Goal: Task Accomplishment & Management: Use online tool/utility

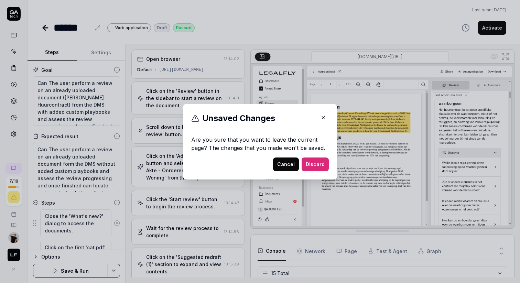
scroll to position [210, 0]
click at [321, 118] on icon "button" at bounding box center [323, 118] width 6 height 6
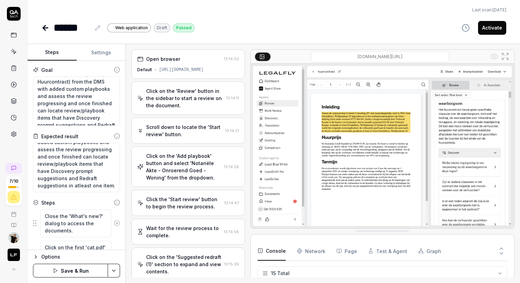
click at [213, 13] on div "Last scan: Apr 16 2025 ****** Web application Draft Passed Activate" at bounding box center [274, 17] width 493 height 35
type textarea "*"
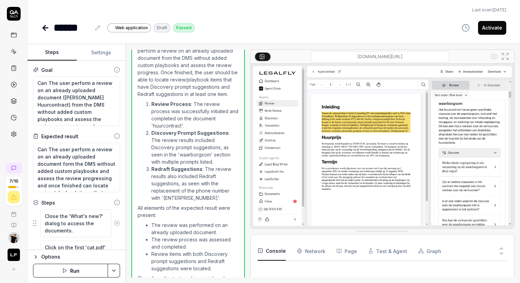
scroll to position [382, 0]
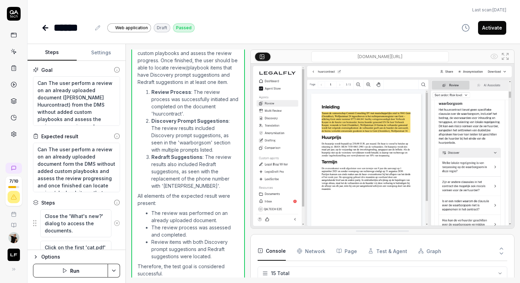
type textarea "*"
click at [14, 51] on icon at bounding box center [14, 52] width 6 height 6
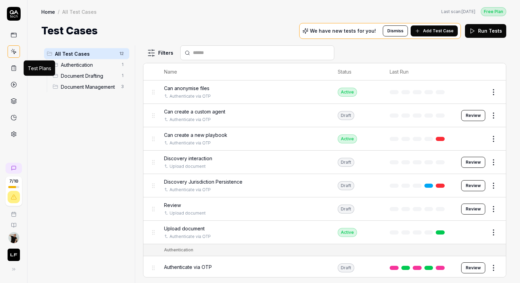
click at [12, 66] on icon at bounding box center [14, 68] width 4 height 5
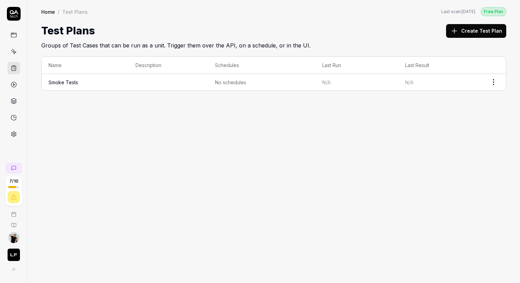
click at [68, 80] on link "Smoke Tests" at bounding box center [64, 83] width 30 height 6
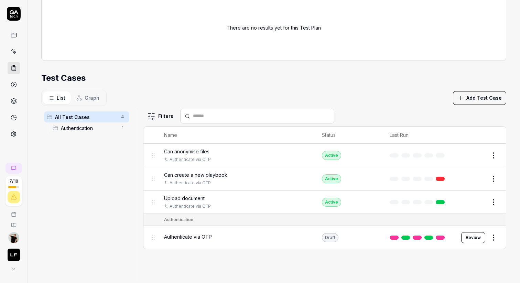
scroll to position [180, 0]
click at [352, 96] on div "List Graph Add Test Case" at bounding box center [273, 97] width 465 height 16
click at [356, 103] on div "List Graph Add Test Case" at bounding box center [273, 97] width 465 height 16
click at [343, 84] on section "Test Cases List Graph Add Test Case All Test Cases 4 Authentication 1 Filters N…" at bounding box center [273, 175] width 465 height 209
click at [313, 253] on div "Filters Name Status Last Run Can anonymise files Authenticate via OTP Active Ed…" at bounding box center [324, 194] width 363 height 172
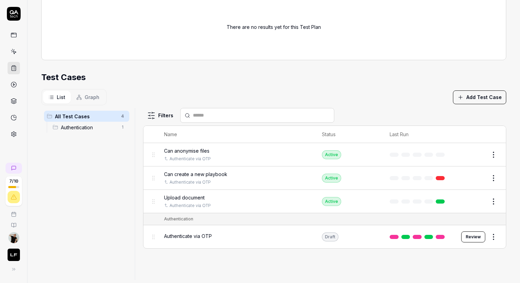
click at [319, 71] on div "Test Cases" at bounding box center [273, 77] width 465 height 12
click at [223, 269] on div "Filters Name Status Last Run Can anonymise files Authenticate via OTP Active Ed…" at bounding box center [324, 194] width 363 height 172
click at [238, 268] on div "Filters Name Status Last Run Can anonymise files Authenticate via OTP Active Ed…" at bounding box center [324, 194] width 363 height 172
click at [487, 95] on button "Add Test Case" at bounding box center [479, 98] width 53 height 14
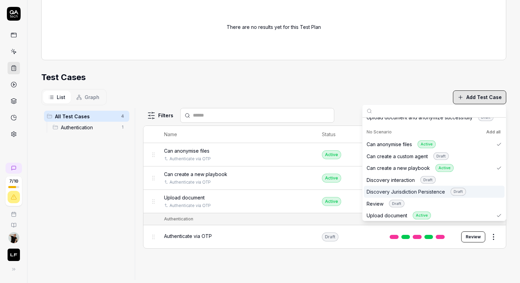
scroll to position [100, 0]
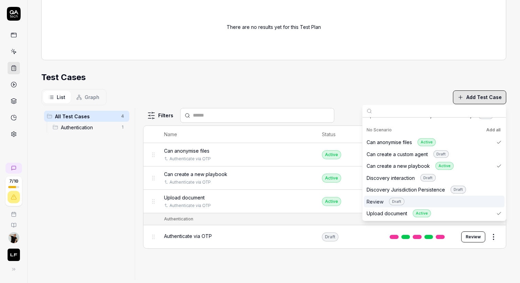
click at [373, 202] on div "Review Draft" at bounding box center [386, 202] width 38 height 8
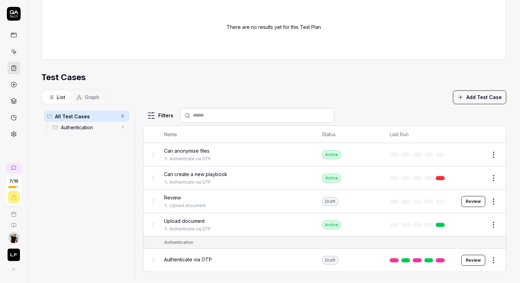
click at [391, 79] on div "Test Cases" at bounding box center [273, 77] width 465 height 12
click at [496, 198] on html "**********" at bounding box center [260, 167] width 520 height 335
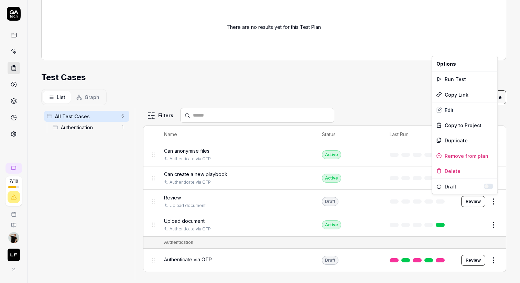
click at [489, 187] on button "button" at bounding box center [489, 187] width 10 height 6
click at [13, 52] on html "**********" at bounding box center [260, 167] width 520 height 335
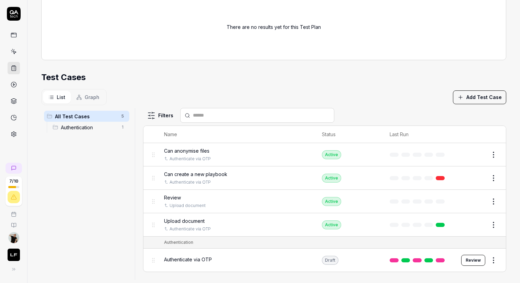
click at [13, 52] on icon at bounding box center [14, 52] width 3 height 3
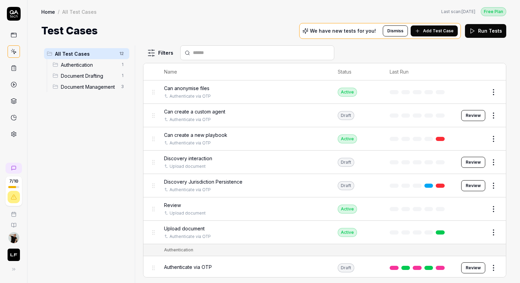
click at [487, 27] on button "Run Tests" at bounding box center [485, 31] width 41 height 14
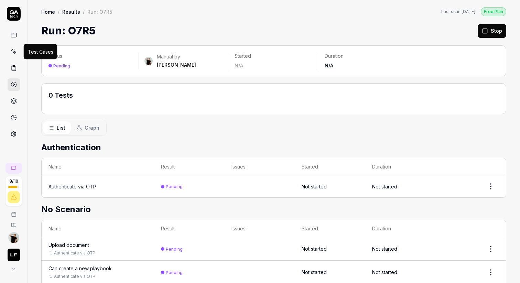
click at [14, 53] on icon at bounding box center [14, 52] width 3 height 3
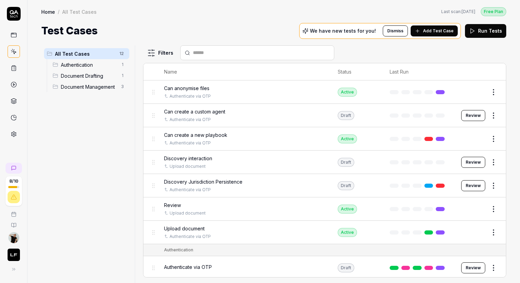
click at [435, 29] on span "Add Test Case" at bounding box center [438, 31] width 31 height 6
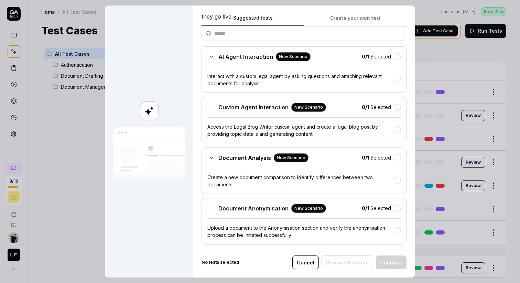
scroll to position [46, 0]
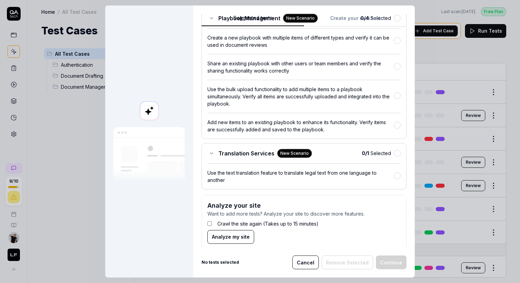
click at [348, 16] on button "Create your own test" at bounding box center [355, 20] width 103 height 12
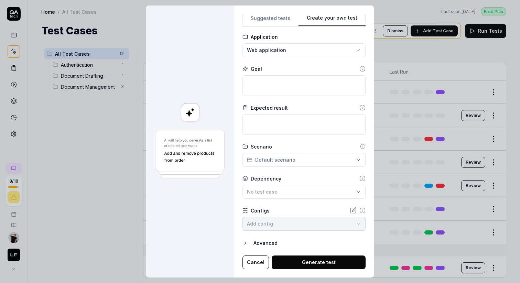
scroll to position [33, 0]
click at [297, 88] on textarea at bounding box center [304, 86] width 123 height 21
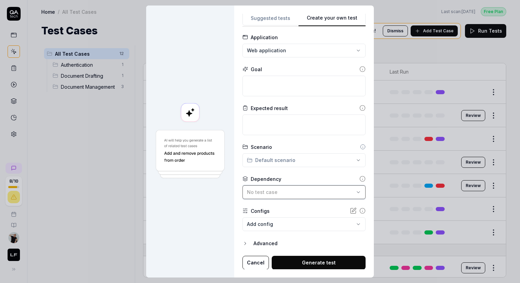
click at [278, 194] on span "No test case" at bounding box center [262, 192] width 31 height 6
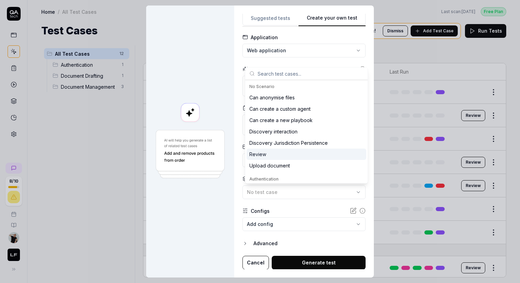
click at [275, 158] on div "Review" at bounding box center [307, 154] width 120 height 11
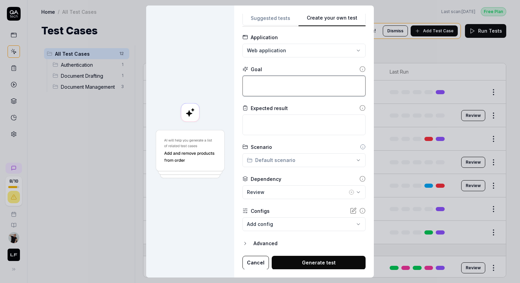
click at [270, 84] on textarea at bounding box center [304, 86] width 123 height 21
type textarea "*"
type textarea "S"
type textarea "*"
type textarea "S"
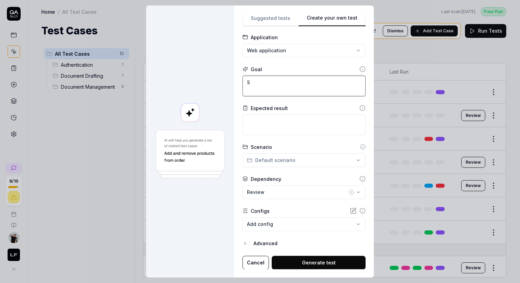
type textarea "*"
type textarea "Se"
type textarea "*"
type textarea "Sel"
type textarea "*"
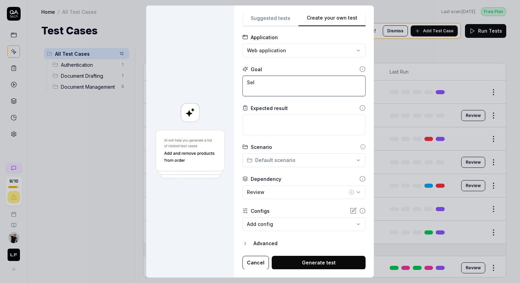
type textarea "Sele"
type textarea "*"
type textarea "Selec"
type textarea "*"
type textarea "Select"
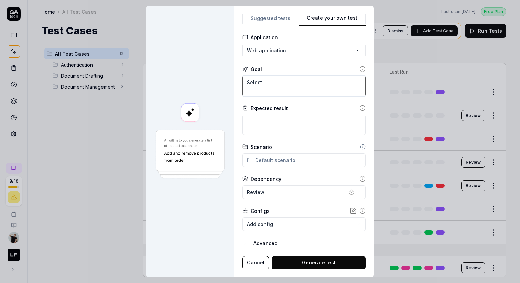
type textarea "*"
type textarea "Select"
type textarea "*"
type textarea "Select a"
type textarea "*"
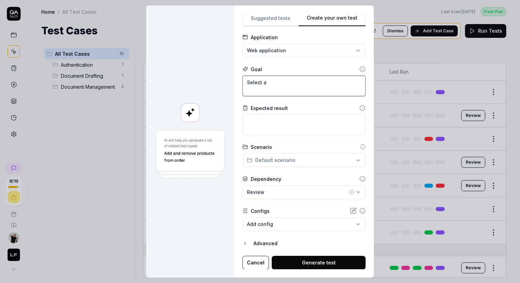
type textarea "Select a"
type textarea "*"
type textarea "Select a d"
type textarea "*"
type textarea "Select a do"
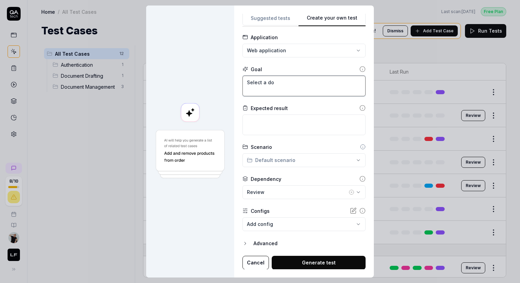
type textarea "*"
type textarea "Select a don"
type textarea "*"
type textarea "Select a done"
type textarea "*"
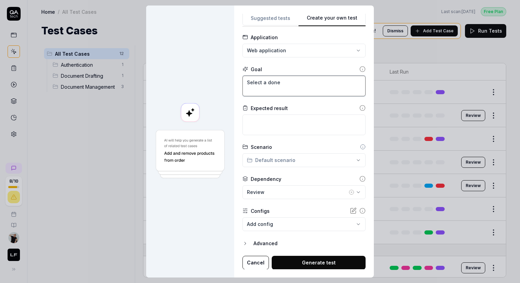
type textarea "Select a done"
type textarea "*"
type textarea "Select a don"
type textarea "*"
type textarea "Select a do"
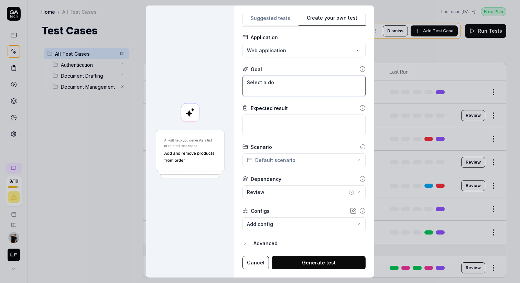
type textarea "*"
type textarea "Select a d"
type textarea "*"
type textarea "Select a"
type textarea "*"
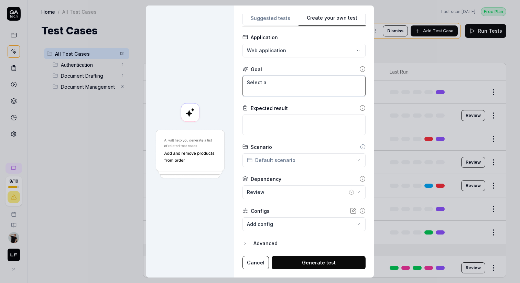
type textarea "Select a c"
type textarea "*"
type textarea "Select a co"
type textarea "*"
type textarea "Select a com"
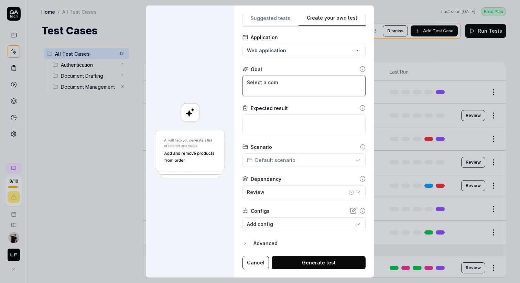
type textarea "*"
type textarea "Select a comp"
type textarea "*"
type textarea "Select a compl"
type textarea "*"
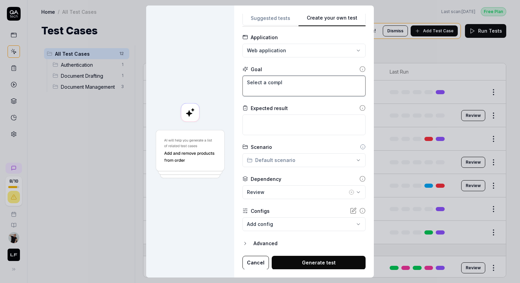
type textarea "Select a comple"
type textarea "*"
type textarea "Select a complet"
type textarea "*"
type textarea "Select a complete"
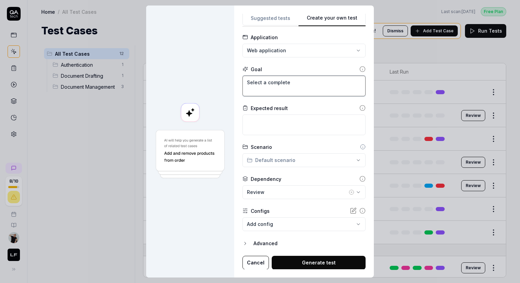
type textarea "*"
type textarea "Select a completed"
type textarea "*"
type textarea "Select a completed"
type textarea "*"
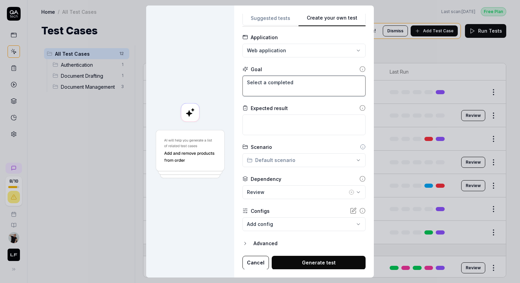
type textarea "Select a completed r"
type textarea "*"
type textarea "Select a completed re"
type textarea "*"
type textarea "Select a completed rev"
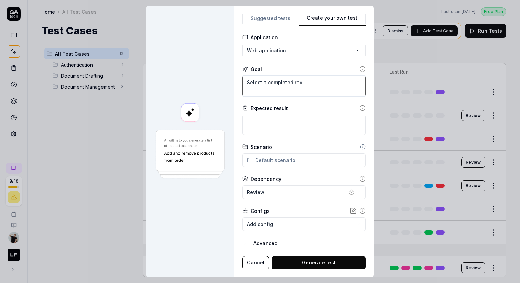
type textarea "*"
type textarea "Select a completed revie"
type textarea "*"
type textarea "Select a completed review"
type textarea "*"
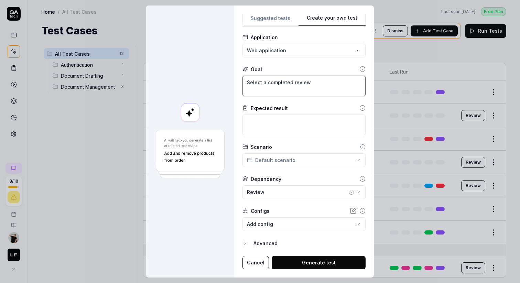
type textarea "Select a completed review a"
type textarea "*"
type textarea "Select a completed review an"
type textarea "*"
type textarea "Select a completed review and"
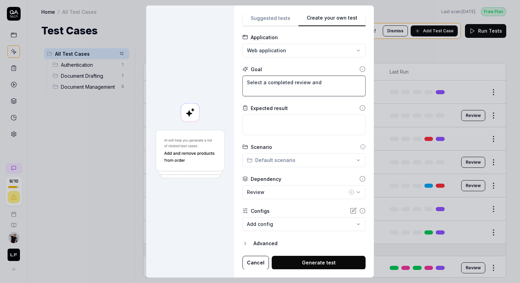
type textarea "*"
type textarea "Select a completed review and"
type textarea "*"
type textarea "Select a completed review and s"
type textarea "*"
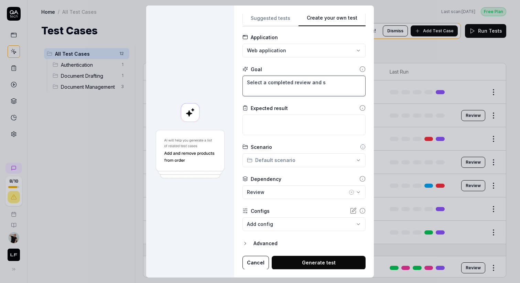
type textarea "Select a completed review and sc"
type textarea "*"
type textarea "Select a completed review and scr"
type textarea "*"
type textarea "Select a completed review and scro"
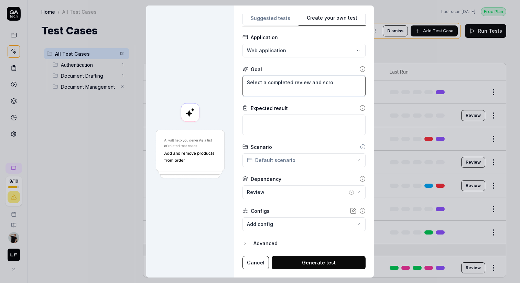
type textarea "*"
type textarea "Select a completed review and scrol"
type textarea "*"
type textarea "Select a completed review and scroll"
type textarea "*"
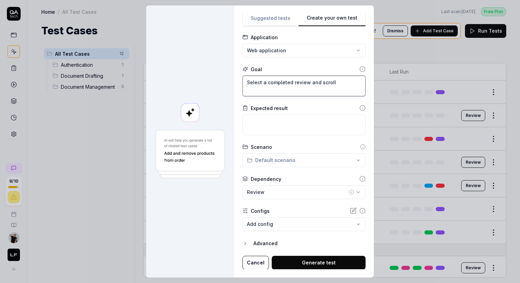
type textarea "Select a completed review and scroll"
type textarea "*"
type textarea "Select a completed review and scroll"
type textarea "*"
type textarea "Select a completed review and scroll"
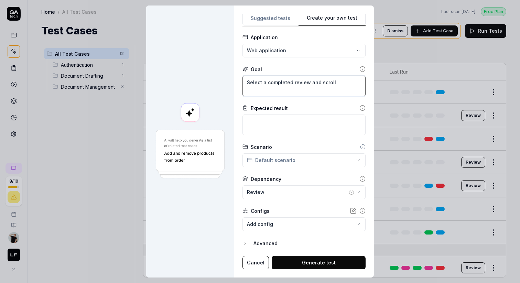
type textarea "*"
type textarea "Select a completed review and scroll"
type textarea "*"
type textarea "Select a completed review and scrol"
type textarea "*"
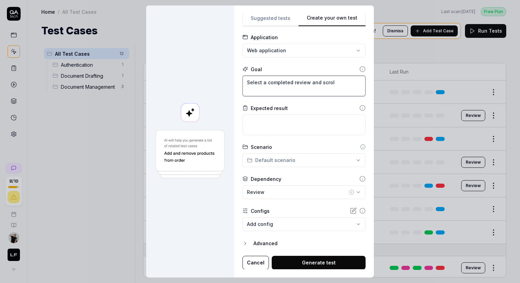
type textarea "Select a completed review and scro"
type textarea "*"
type textarea "Select a completed review and scr"
type textarea "*"
type textarea "Select a completed review and sc"
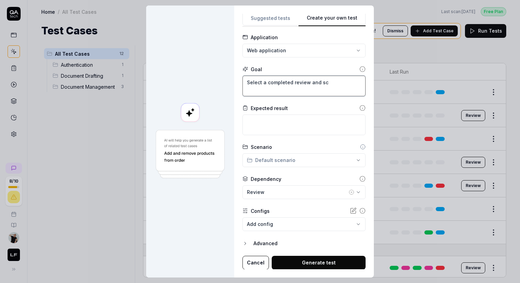
type textarea "*"
type textarea "Select a completed review and s"
type textarea "*"
type textarea "Select a completed review and"
type textarea "*"
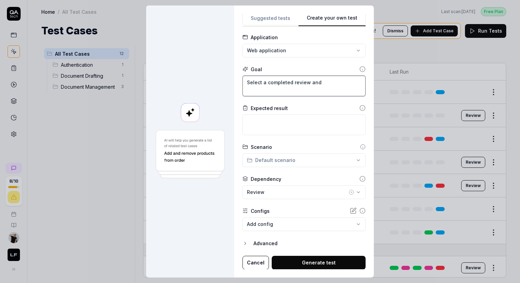
type textarea "Select a completed review and"
type textarea "*"
type textarea "Select a completed review an"
type textarea "*"
type textarea "Select a completed review a"
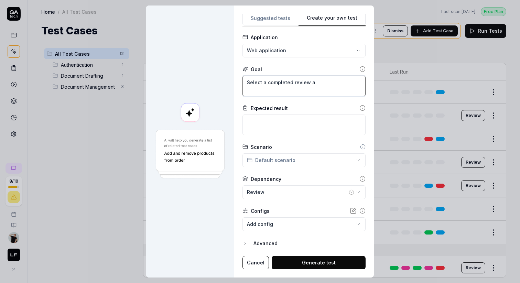
type textarea "*"
type textarea "Select a completed review"
type textarea "*"
type textarea "Select a completed review"
type textarea "*"
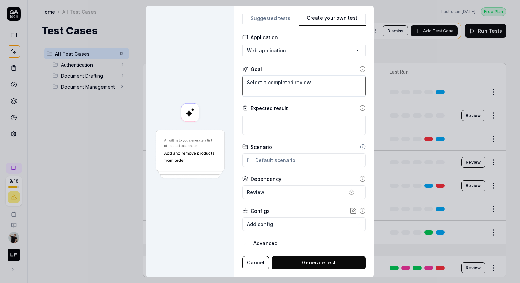
type textarea "Select a completed review,"
type textarea "*"
type textarea "Select a completed review,"
type textarea "*"
type textarea "Select a completed review, f"
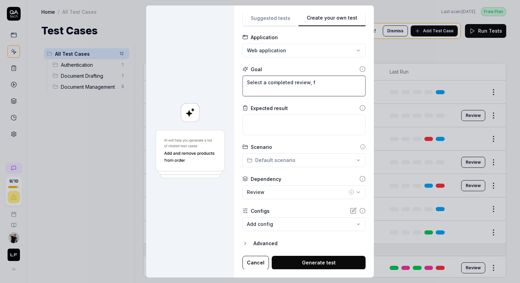
type textarea "*"
type textarea "Select a completed review, fi"
type textarea "*"
type textarea "Select a completed review, fin"
type textarea "*"
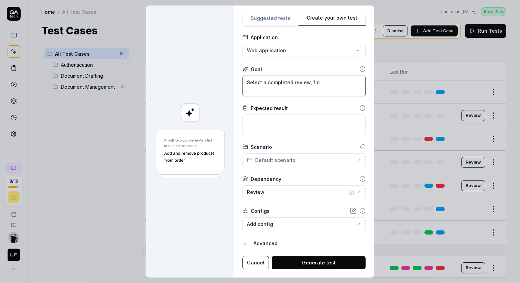
type textarea "Select a completed review, find"
type textarea "*"
type textarea "Select a completed review, find"
type textarea "*"
type textarea "Select a completed review, find a"
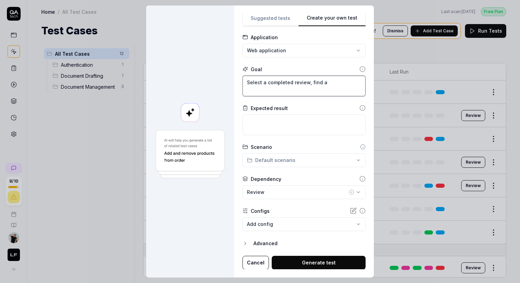
type textarea "*"
type textarea "Select a completed review, find a"
type textarea "*"
type textarea "Select a completed review, find a r"
type textarea "*"
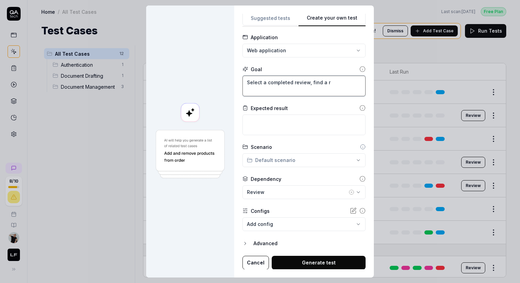
type textarea "Select a completed review, find a re"
type textarea "*"
type textarea "Select a completed review, find a rev"
type textarea "*"
type textarea "Select a completed review, find a revi"
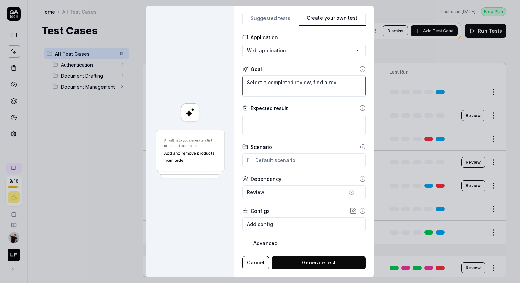
type textarea "*"
type textarea "Select a completed review, find a revie"
type textarea "*"
type textarea "Select a completed review, find a review"
type textarea "*"
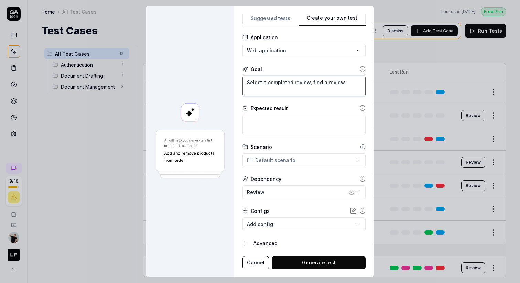
type textarea "Select a completed review, find a review"
type textarea "*"
type textarea "Select a completed review, find a review I"
type textarea "*"
type textarea "Select a completed review, find a review It"
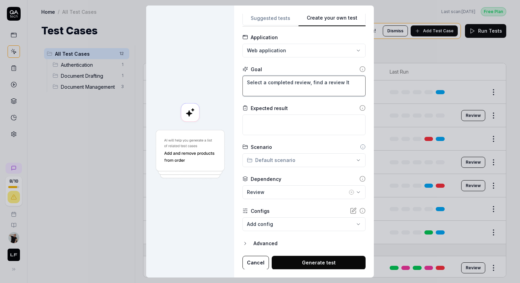
type textarea "*"
type textarea "Select a completed review, find a review Ite"
type textarea "*"
type textarea "Select a completed review, find a review Item"
type textarea "*"
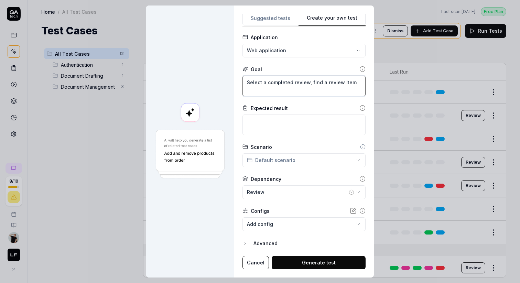
type textarea "Select a completed review, find a review Item"
type textarea "*"
type textarea "Select a completed review, find a review Item"
type textarea "*"
type textarea "Select a completed review, find a review Ite"
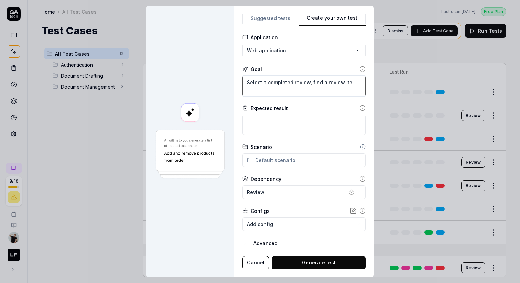
type textarea "*"
type textarea "Select a completed review, find a review It"
type textarea "*"
type textarea "Select a completed review, find a review I"
type textarea "*"
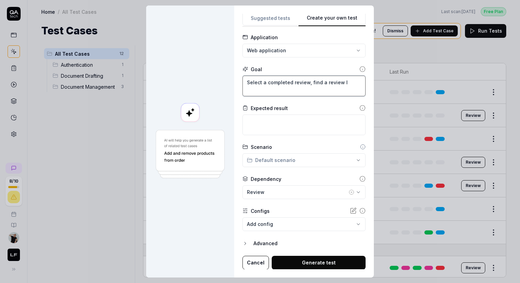
type textarea "Select a completed review, find a review"
type textarea "*"
type textarea "Select a completed review, find a review t"
type textarea "*"
type textarea "Select a completed review, find a review"
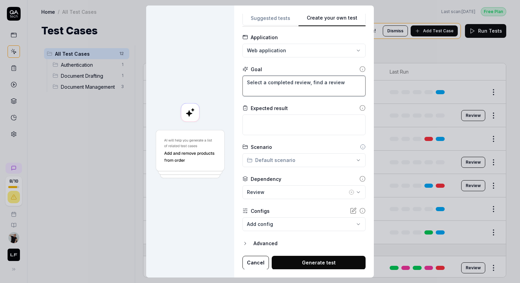
type textarea "*"
type textarea "Select a completed review, find a review i"
type textarea "*"
type textarea "Select a completed review, find a review it"
type textarea "*"
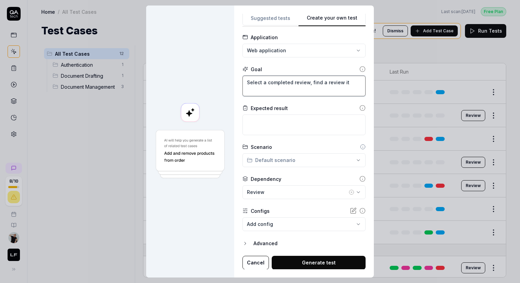
type textarea "Select a completed review, find a review ite"
type textarea "*"
type textarea "Select a completed review, find a review item"
type textarea "*"
type textarea "Select a completed review, find a preview item"
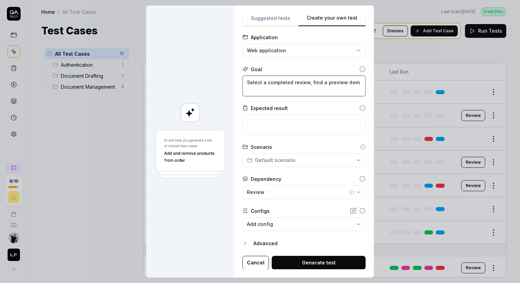
type textarea "*"
type textarea "Select a completed review, find a plreview item"
type textarea "*"
type textarea "Select a completed review, find a plareview item"
type textarea "*"
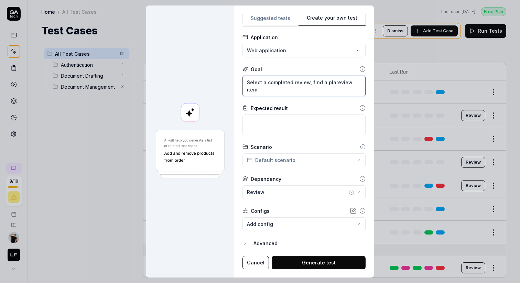
type textarea "Select a completed review, find a playreview item"
type textarea "*"
type textarea "Select a completed review, find a playbreview item"
type textarea "*"
type textarea "Select a completed review, find a playboreview item"
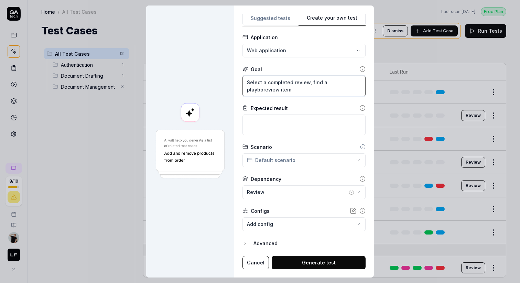
type textarea "*"
type textarea "Select a completed review, find a playbooreview item"
type textarea "*"
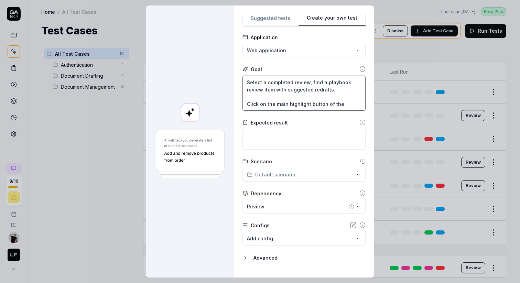
click at [345, 104] on textarea "Select a completed review, find a playbook review item with suggested redrafts.…" at bounding box center [304, 93] width 123 height 35
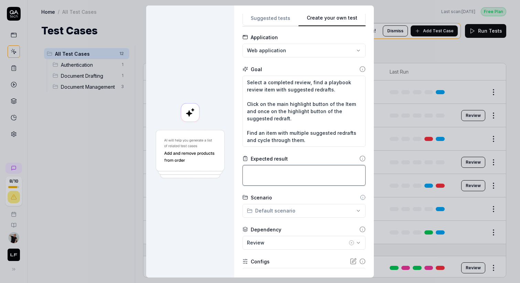
click at [314, 182] on textarea at bounding box center [304, 175] width 123 height 21
click at [257, 172] on textarea "Uppon clicking" at bounding box center [304, 175] width 123 height 21
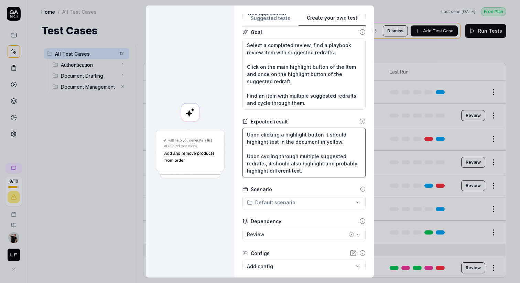
scroll to position [113, 0]
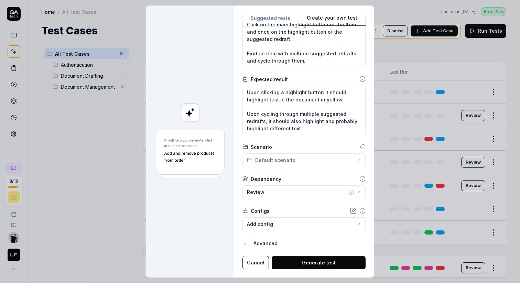
click at [301, 263] on button "Generate test" at bounding box center [319, 263] width 94 height 14
click at [310, 264] on button "Generate test" at bounding box center [319, 263] width 94 height 14
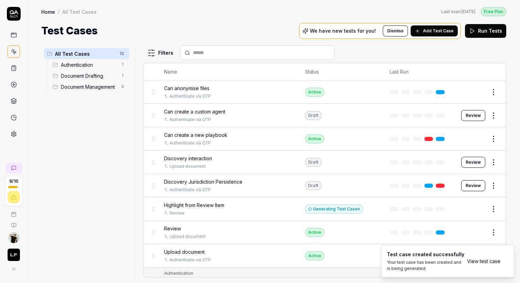
click at [205, 53] on input "text" at bounding box center [261, 52] width 137 height 7
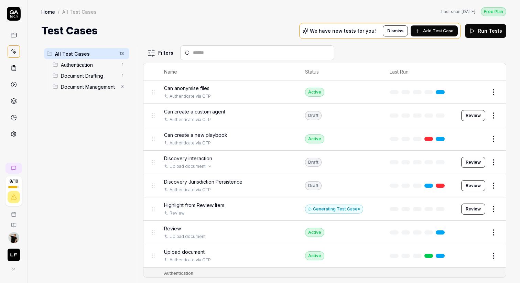
scroll to position [1, 0]
click at [251, 206] on div "Highlight from Review Item Review" at bounding box center [227, 208] width 127 height 15
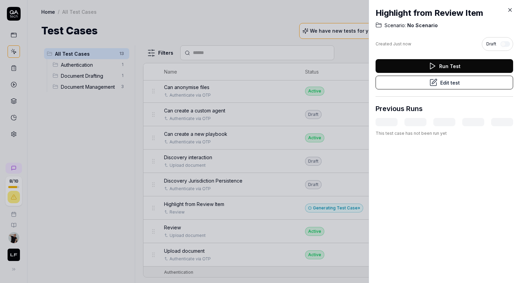
click at [444, 84] on button "Edit test" at bounding box center [445, 83] width 138 height 14
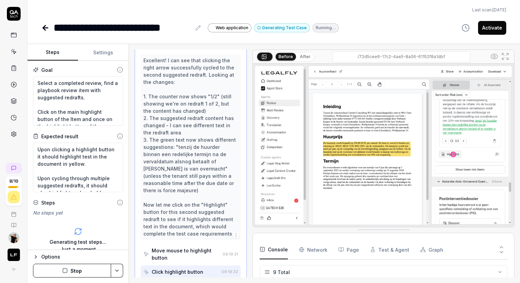
scroll to position [493, 0]
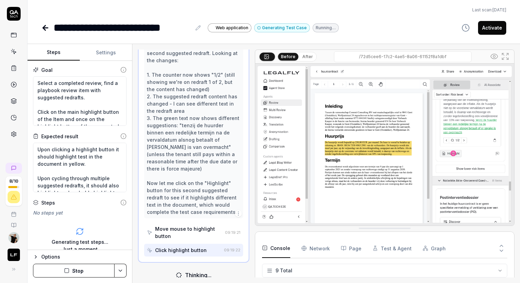
click at [134, 218] on div "Steps Settings Goal Select a completed review, find a playbook review item with…" at bounding box center [274, 163] width 493 height 239
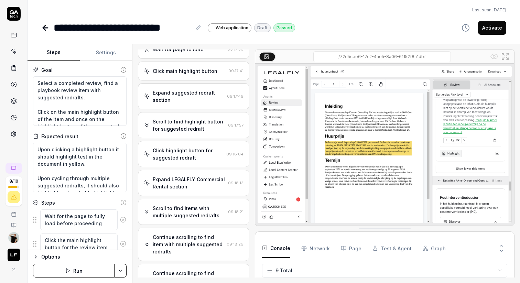
scroll to position [0, 0]
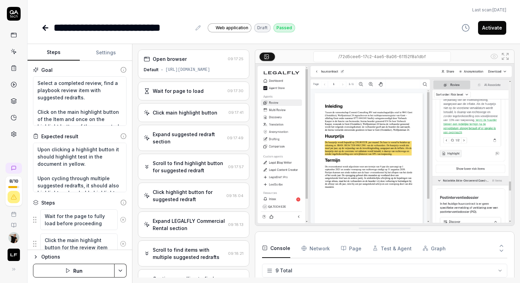
click at [218, 88] on div "Wait for page to load" at bounding box center [184, 90] width 81 height 7
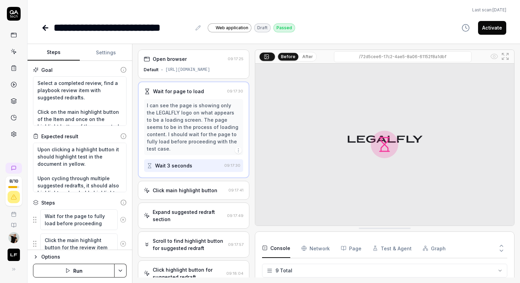
click at [193, 187] on div "Click main highlight button" at bounding box center [185, 190] width 65 height 7
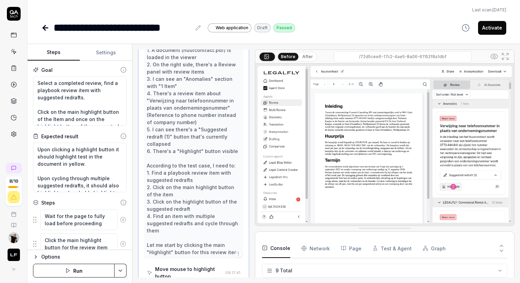
scroll to position [117, 0]
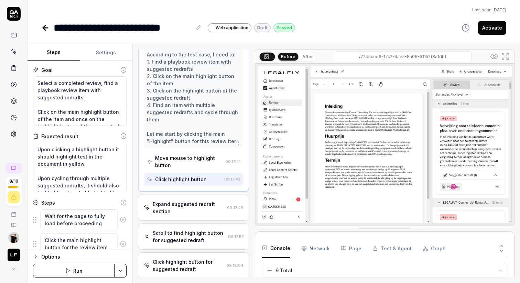
click at [183, 201] on div "Expand suggested redraft section" at bounding box center [189, 208] width 72 height 14
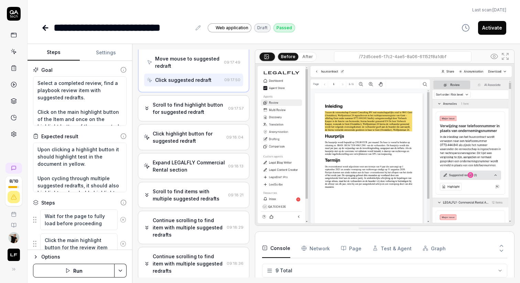
click at [187, 101] on div "Scroll to find highlight button for suggested redraft" at bounding box center [189, 108] width 73 height 14
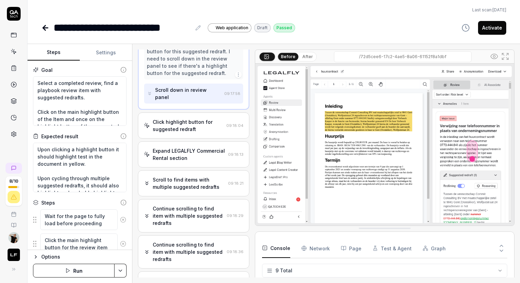
click at [190, 118] on div "Click highlight button for suggested redraft" at bounding box center [188, 125] width 71 height 14
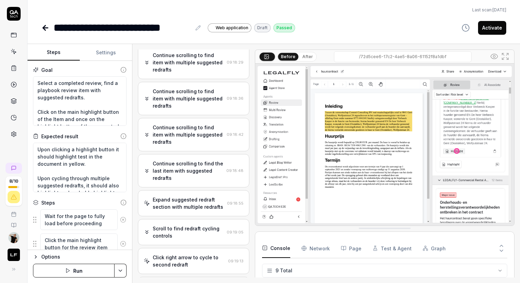
scroll to position [263, 0]
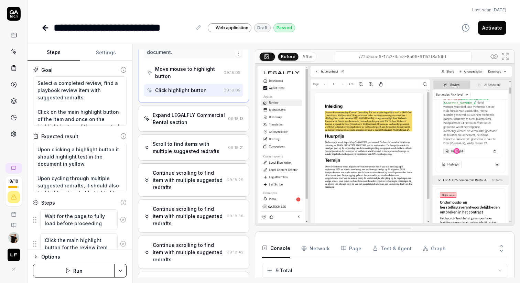
click at [177, 121] on div "Expand LEGALFLY Commercial Rental section 09:18:13" at bounding box center [194, 119] width 112 height 26
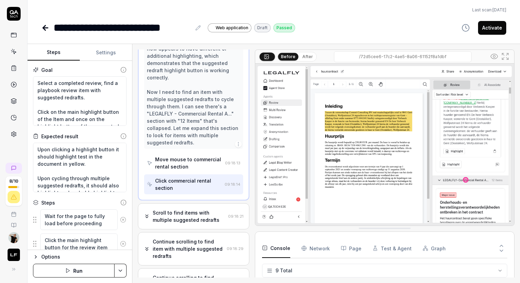
scroll to position [340, 0]
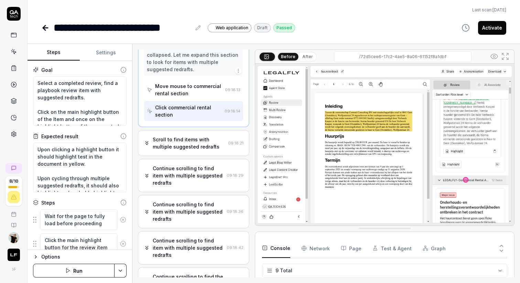
click at [185, 136] on div "Scroll to find items with multiple suggested redrafts" at bounding box center [189, 143] width 73 height 14
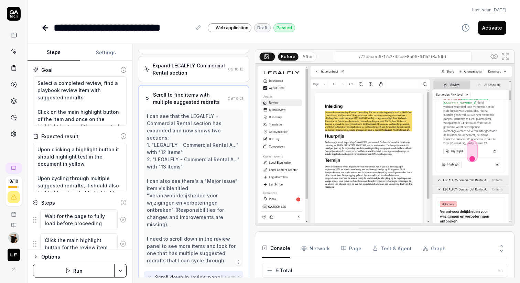
scroll to position [153, 0]
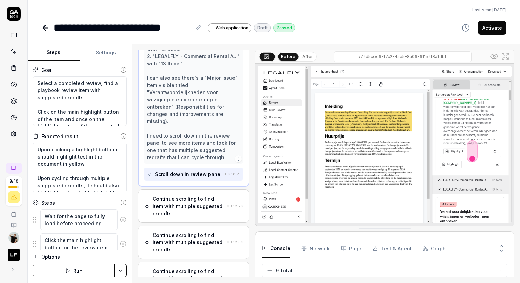
click at [181, 195] on div "Continue scrolling to find item with multiple suggested redrafts" at bounding box center [188, 206] width 71 height 22
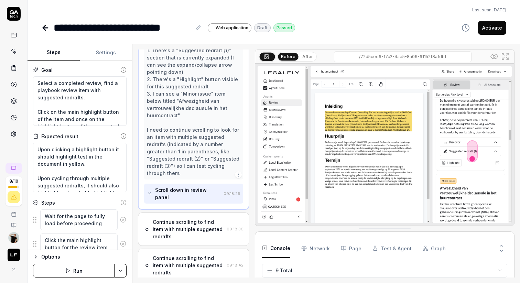
click at [183, 219] on div "Continue scrolling to find item with multiple suggested redrafts" at bounding box center [188, 230] width 71 height 22
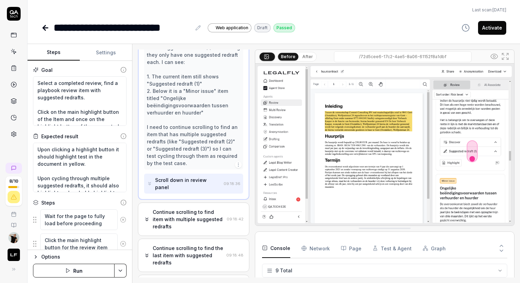
click at [184, 209] on div "Continue scrolling to find item with multiple suggested redrafts" at bounding box center [188, 220] width 71 height 22
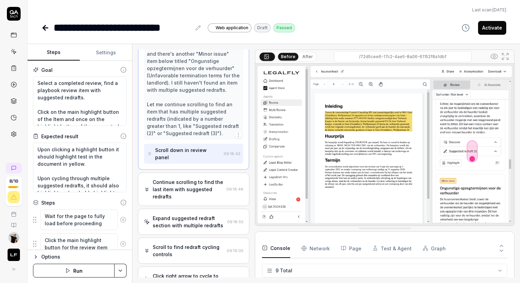
click at [187, 180] on div "Continue scrolling to find the last item with suggested redrafts" at bounding box center [188, 190] width 71 height 22
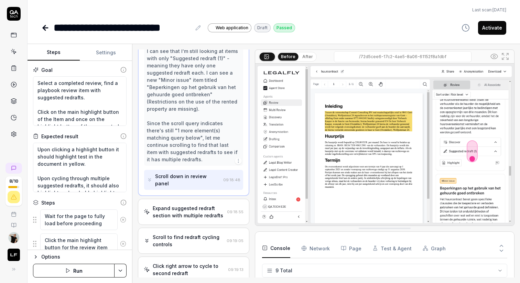
click at [185, 205] on div "Expand suggested redraft section with multiple redrafts" at bounding box center [189, 212] width 72 height 14
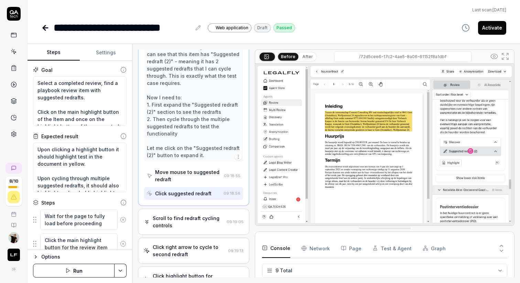
scroll to position [411, 0]
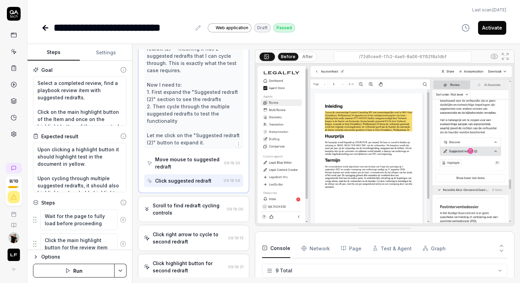
click at [182, 212] on div "Scroll to find redraft cycling controls" at bounding box center [188, 209] width 71 height 14
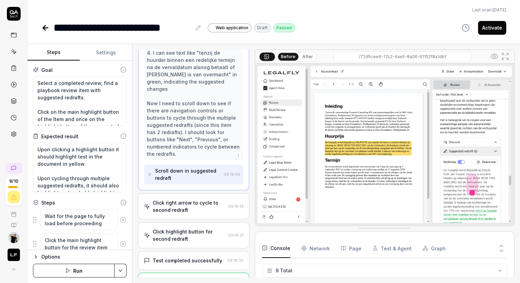
scroll to position [493, 0]
click at [186, 200] on div "Click right arrow to cycle to second redraft" at bounding box center [189, 207] width 73 height 14
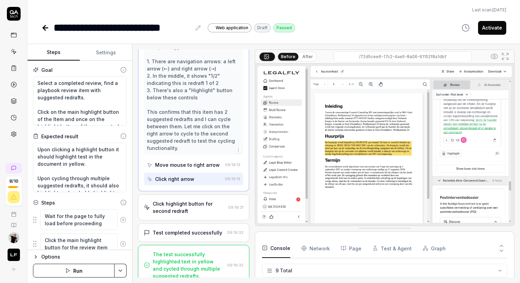
click at [191, 203] on div "Click highlight button for second redraft" at bounding box center [189, 207] width 73 height 14
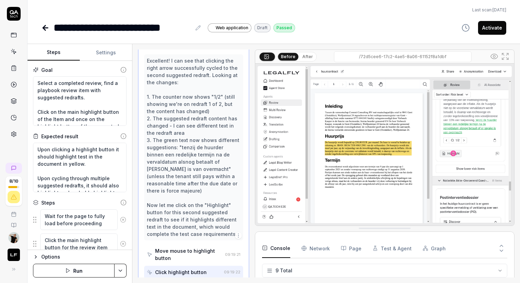
scroll to position [536, 0]
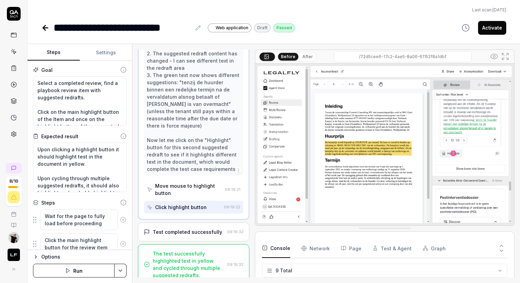
click at [187, 229] on div "Test completed successfully" at bounding box center [188, 232] width 70 height 7
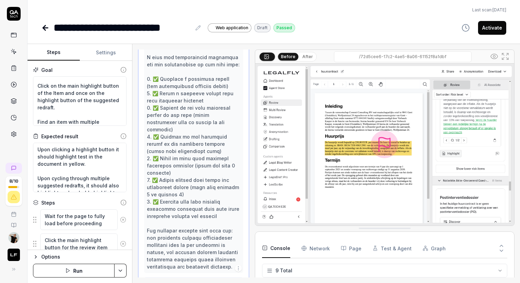
scroll to position [29, 0]
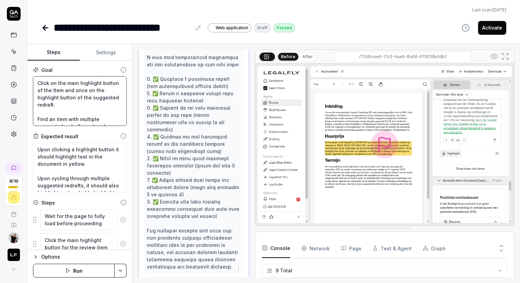
click at [114, 118] on textarea "Select a completed review, find a playbook review item with suggested redrafts.…" at bounding box center [80, 101] width 94 height 50
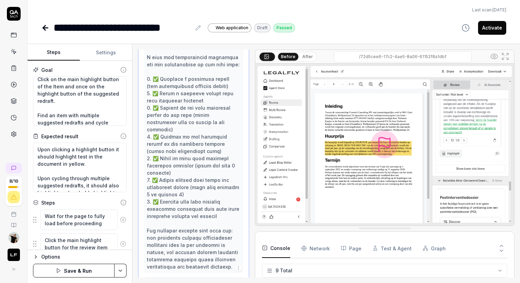
click at [76, 269] on button "Save & Run" at bounding box center [74, 271] width 82 height 14
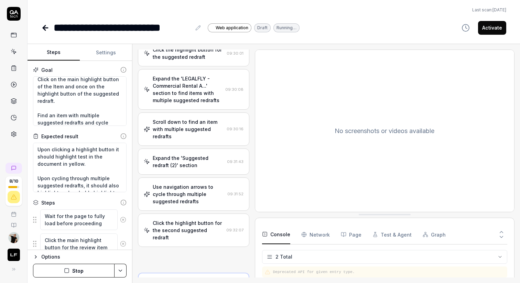
scroll to position [163, 0]
click at [187, 161] on div "Expand the 'Suggested redraft (2)' section" at bounding box center [189, 163] width 72 height 14
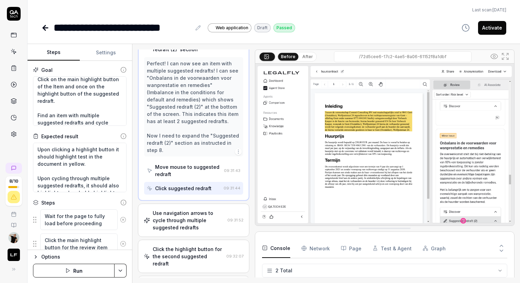
click at [185, 210] on div "Use navigation arrows to cycle through multiple suggested redrafts" at bounding box center [189, 221] width 72 height 22
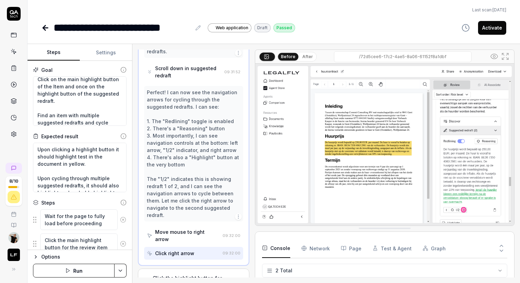
click at [181, 275] on div "Click the highlight button for the second suggested redraft" at bounding box center [188, 286] width 71 height 22
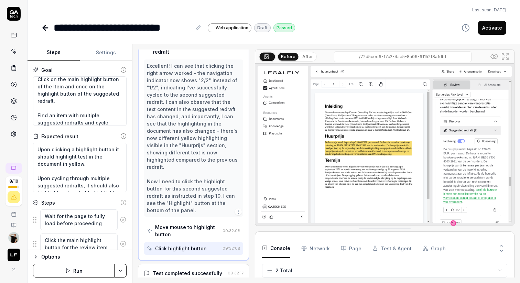
scroll to position [356, 0]
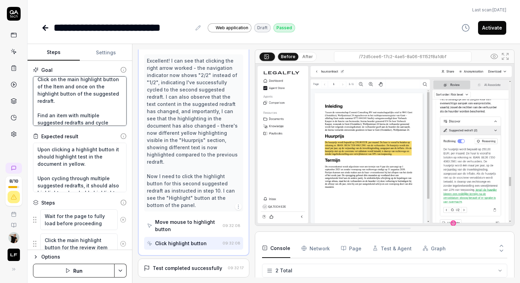
click at [80, 119] on textarea "Select a completed review, find a playbook review item with suggested redrafts.…" at bounding box center [80, 101] width 94 height 50
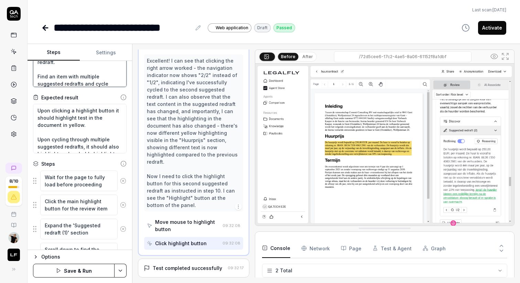
scroll to position [45, 0]
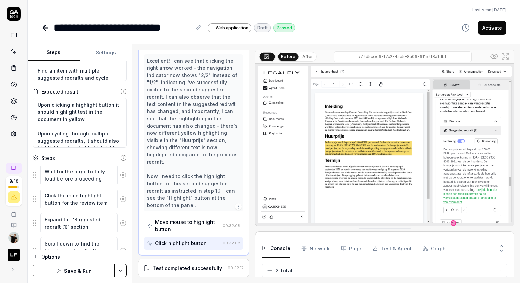
click at [122, 174] on icon at bounding box center [123, 175] width 6 height 6
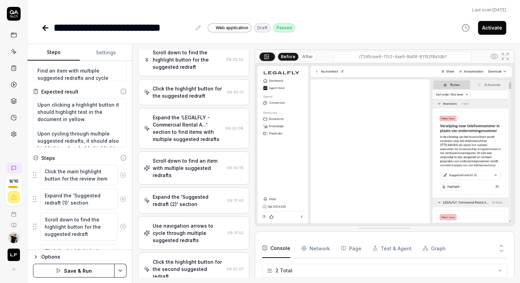
click at [122, 174] on icon at bounding box center [123, 175] width 6 height 6
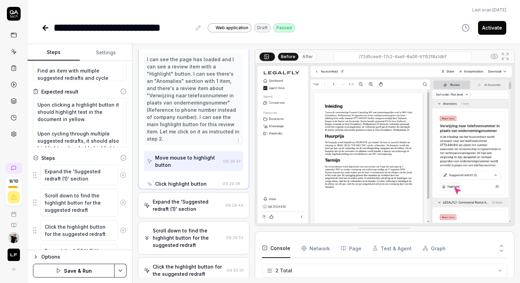
click at [122, 174] on icon at bounding box center [123, 175] width 6 height 6
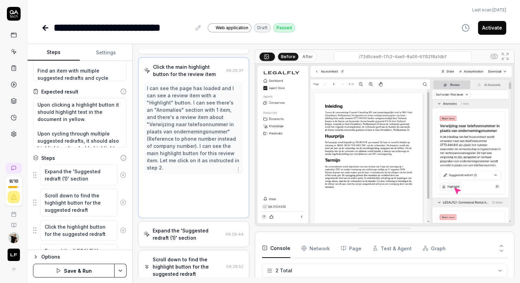
click at [122, 196] on button at bounding box center [123, 203] width 11 height 14
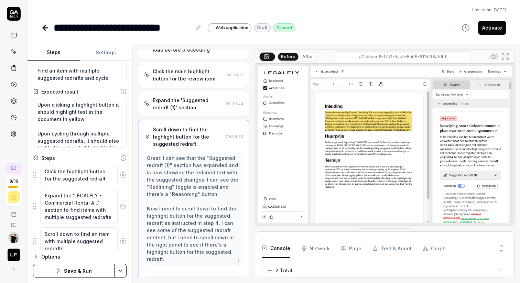
click at [122, 174] on icon at bounding box center [123, 175] width 6 height 6
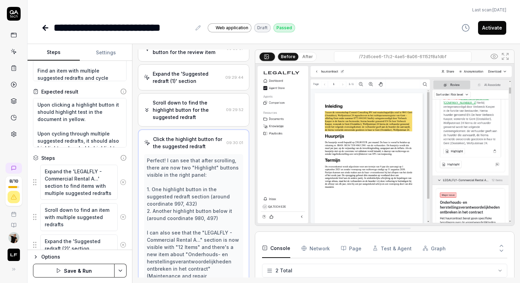
click at [122, 174] on div "Expand the 'LEGALFLY - Commercial Rental A...' section to find items with multi…" at bounding box center [80, 183] width 94 height 36
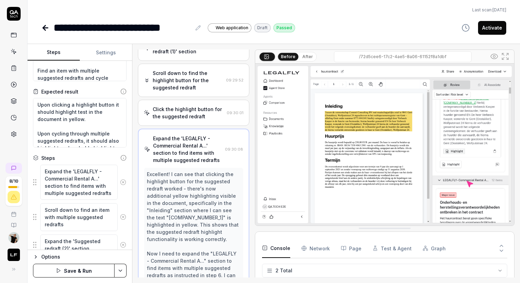
click at [122, 174] on div "Expand the 'LEGALFLY - Commercial Rental A...' section to find items with multi…" at bounding box center [80, 183] width 94 height 36
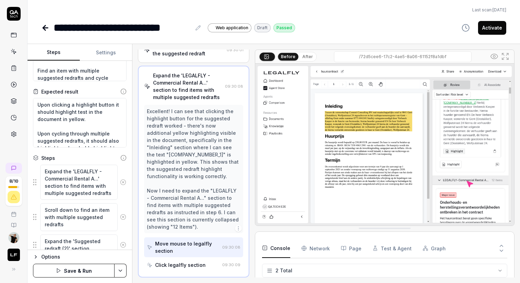
click at [122, 180] on icon at bounding box center [123, 182] width 6 height 6
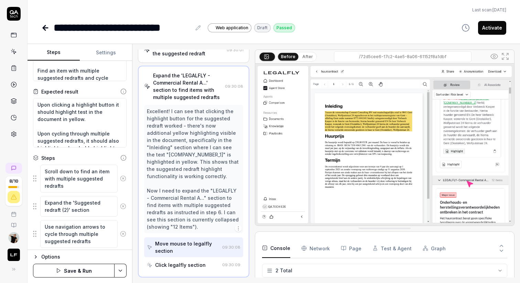
click at [123, 179] on icon at bounding box center [123, 179] width 6 height 6
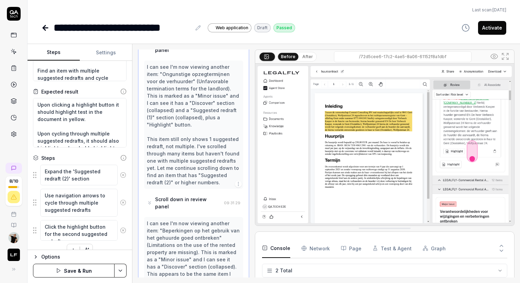
scroll to position [1756, 0]
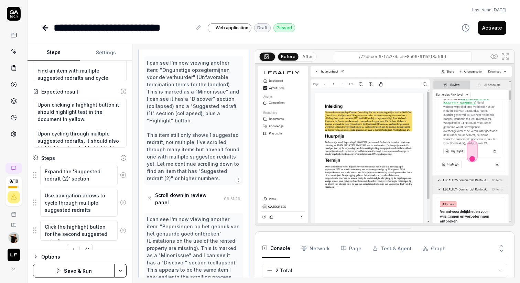
click at [123, 176] on icon at bounding box center [123, 175] width 6 height 6
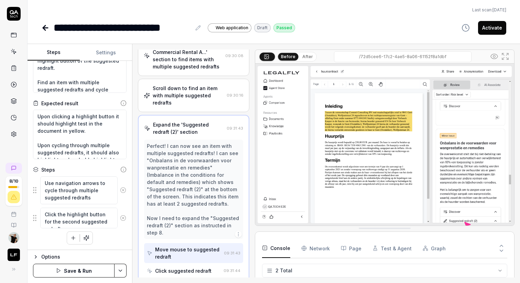
scroll to position [197, 0]
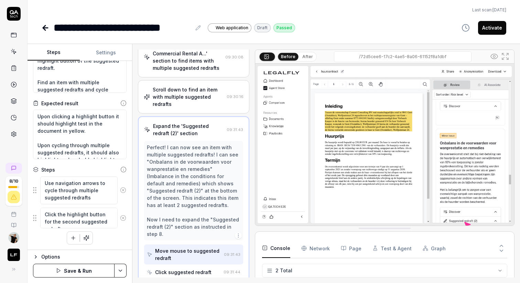
click at [121, 194] on button at bounding box center [123, 190] width 11 height 14
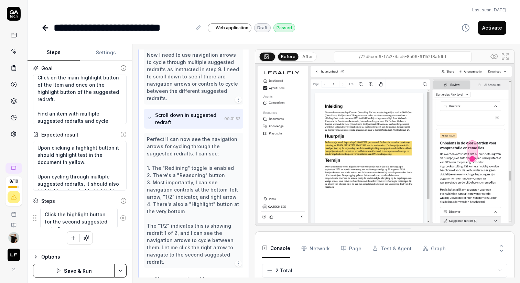
scroll to position [404, 0]
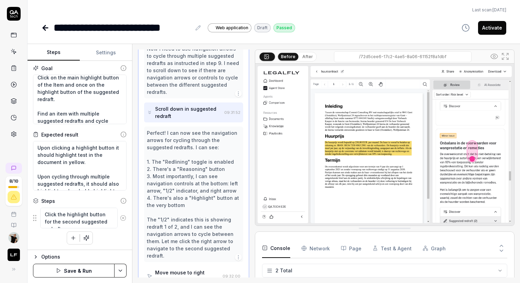
click at [124, 215] on circle at bounding box center [123, 217] width 5 height 5
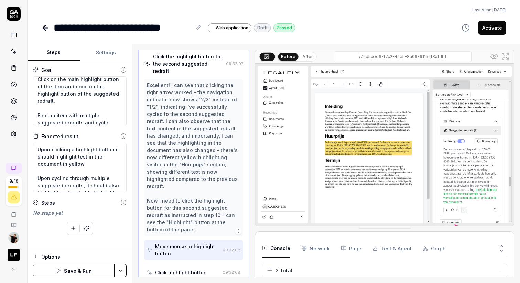
scroll to position [312, 0]
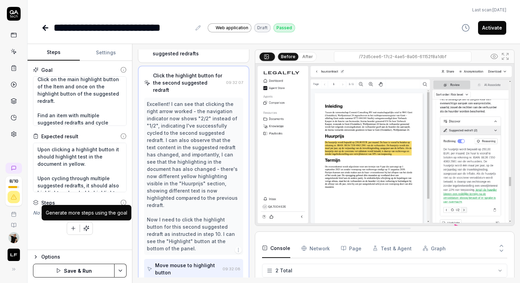
click at [85, 227] on icon "button" at bounding box center [86, 228] width 5 height 5
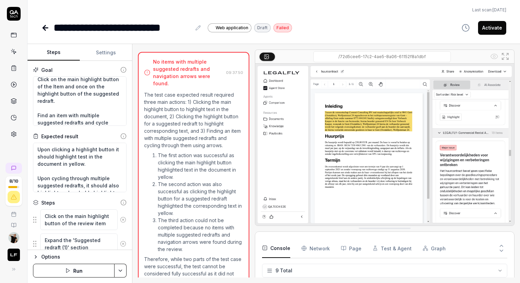
scroll to position [36, 0]
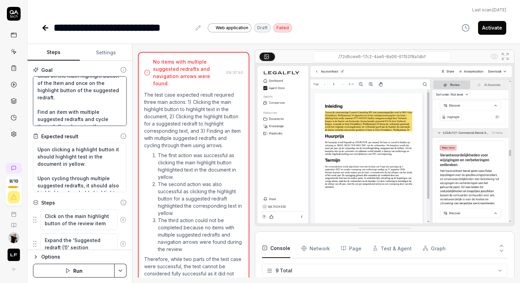
click at [116, 120] on textarea "Select a completed review, find a playbook review item with suggested redrafts.…" at bounding box center [80, 101] width 94 height 50
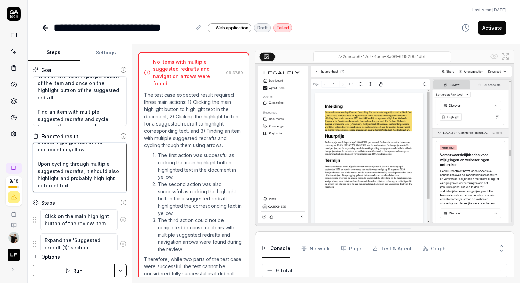
click at [101, 187] on textarea "Upon clicking a highlight button it should highlight test in the document in ye…" at bounding box center [80, 168] width 94 height 50
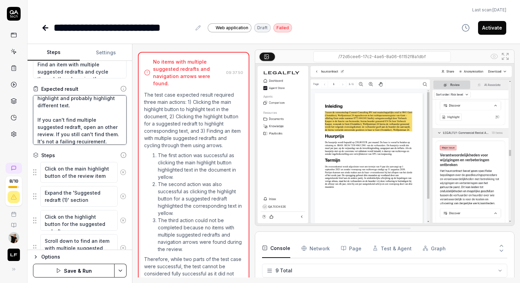
scroll to position [36, 0]
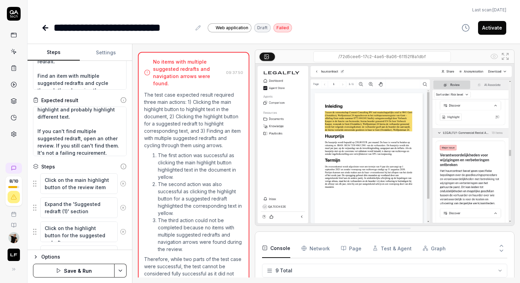
click at [122, 183] on icon at bounding box center [123, 184] width 6 height 6
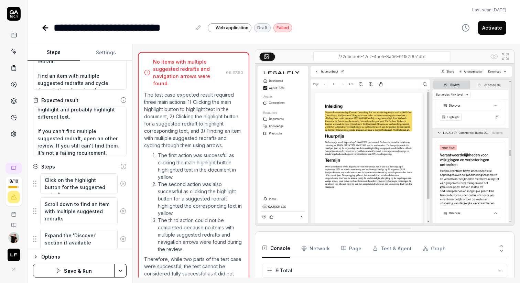
click at [122, 183] on icon at bounding box center [123, 184] width 6 height 6
click at [122, 183] on button at bounding box center [123, 187] width 11 height 14
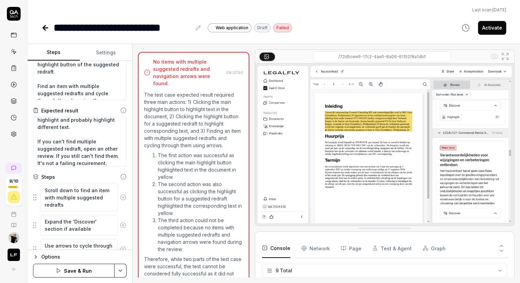
click at [122, 183] on div "Steps Scroll down to find an item with multiple suggested redrafts Expand the '…" at bounding box center [80, 224] width 94 height 103
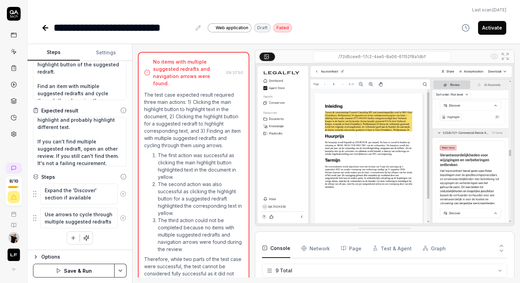
click at [122, 183] on div "Steps Expand the 'Discover' section if available Use arrows to cycle through mu…" at bounding box center [80, 208] width 94 height 71
click at [122, 193] on icon at bounding box center [123, 194] width 6 height 6
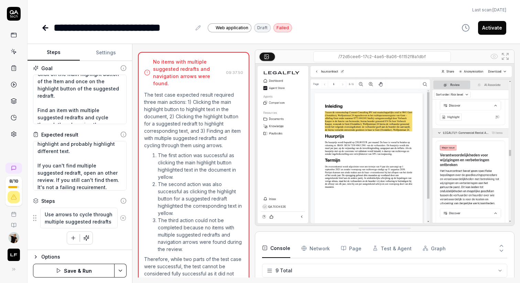
scroll to position [2, 0]
click at [122, 216] on icon at bounding box center [123, 218] width 6 height 6
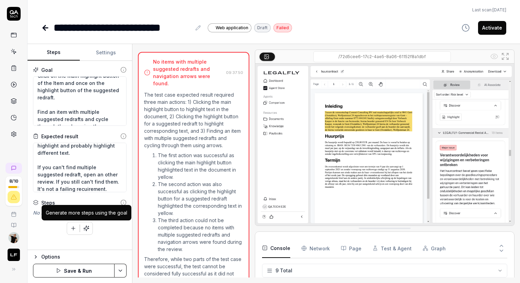
click at [87, 231] on icon "button" at bounding box center [86, 228] width 6 height 6
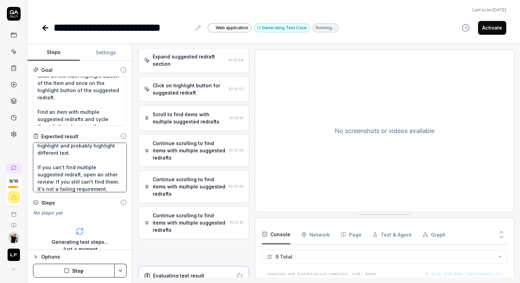
scroll to position [618, 0]
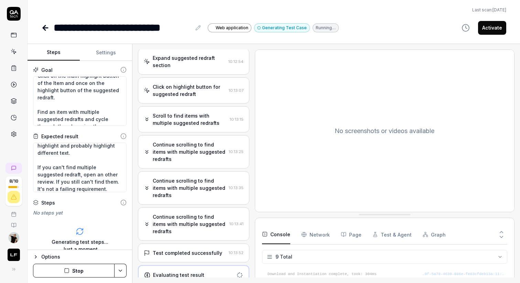
click at [211, 208] on div "Continue scrolling to find items with multiple suggested redrafts 10:13:41" at bounding box center [194, 224] width 112 height 33
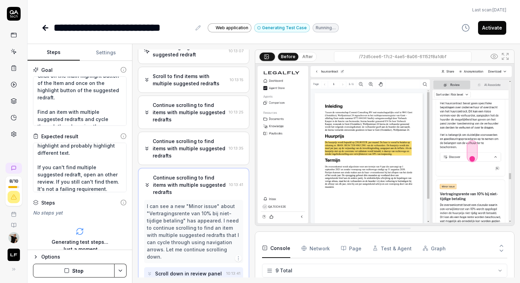
scroll to position [652, 0]
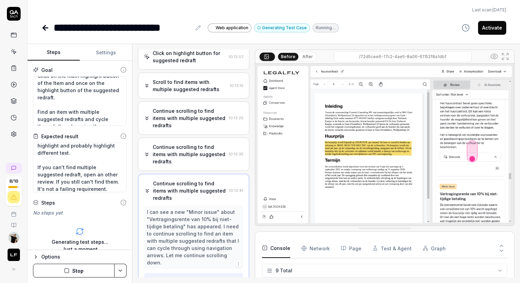
click at [188, 154] on div "Continue scrolling to find items with multiple suggested redrafts" at bounding box center [189, 155] width 73 height 22
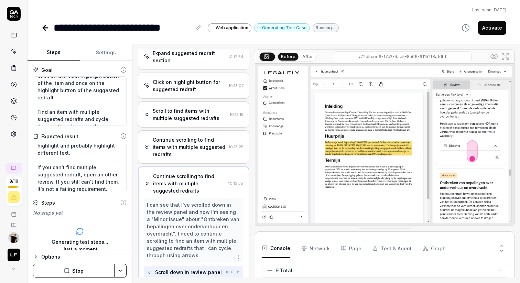
click at [194, 136] on div "Continue scrolling to find items with multiple suggested redrafts" at bounding box center [189, 147] width 73 height 22
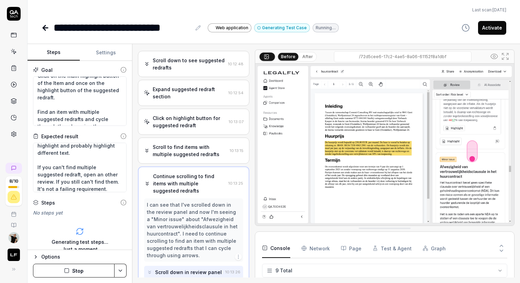
click at [196, 125] on div "Click on highlight button for suggested redraft 10:13:07" at bounding box center [194, 122] width 112 height 26
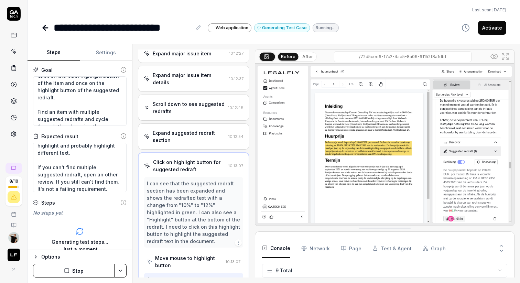
click at [196, 129] on div "Expand suggested redraft section" at bounding box center [189, 136] width 73 height 14
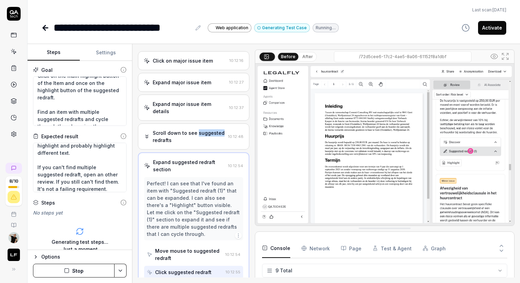
click at [196, 129] on div "Scroll down to see suggested redrafts" at bounding box center [189, 136] width 73 height 14
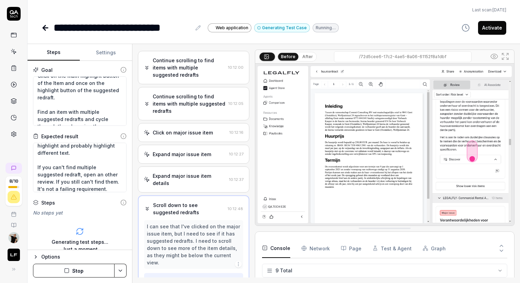
click at [193, 130] on div "Click on major issue item" at bounding box center [183, 132] width 60 height 7
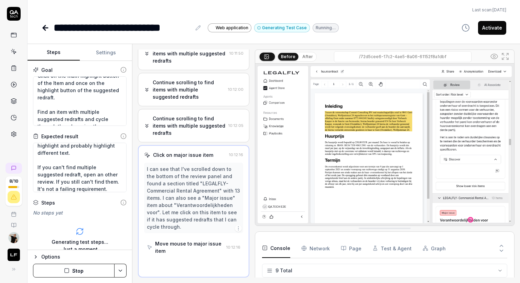
click at [193, 130] on div "Continue scrolling to find items with multiple suggested redrafts" at bounding box center [189, 126] width 73 height 22
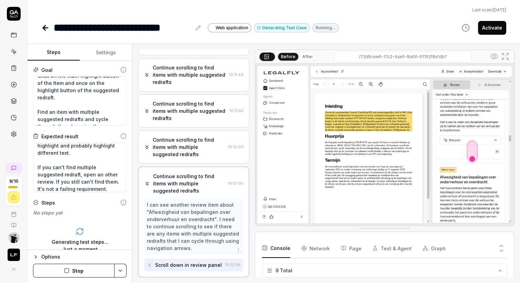
click at [193, 120] on div "Continue scrolling to find items with multiple suggested redrafts" at bounding box center [190, 111] width 74 height 22
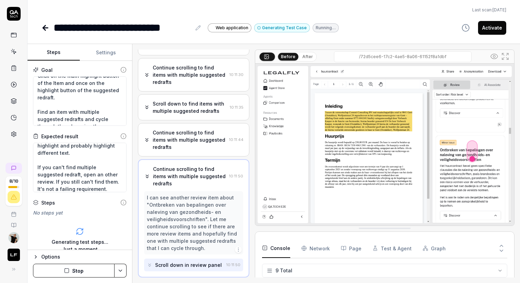
click at [193, 120] on div "Scroll down to find items with multiple suggested redrafts 10:11:35" at bounding box center [194, 107] width 112 height 26
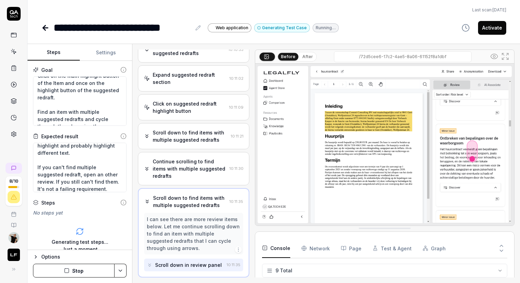
click at [192, 116] on div "Click on suggested redraft highlight button 10:11:09" at bounding box center [194, 107] width 112 height 26
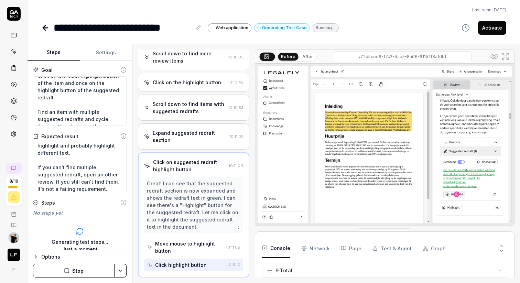
click at [192, 116] on div "Scroll down to find items with suggested redrafts 10:10:53" at bounding box center [194, 108] width 112 height 26
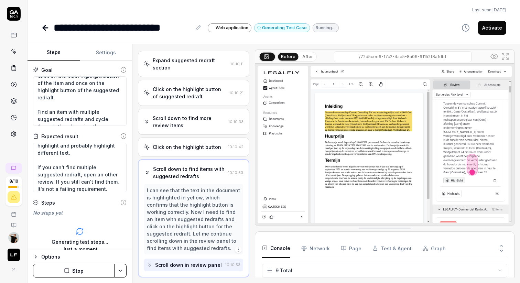
click at [192, 116] on div "Scroll down to find more review items" at bounding box center [189, 122] width 73 height 14
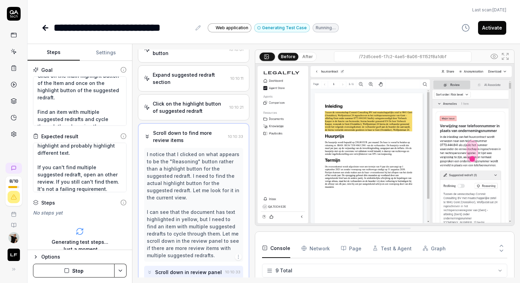
click at [192, 116] on div "Click on the highlight button of suggested redraft 10:10:21" at bounding box center [194, 107] width 112 height 26
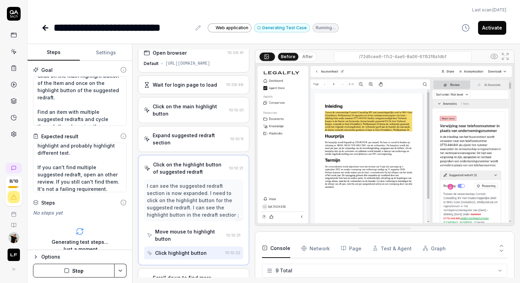
scroll to position [0, 0]
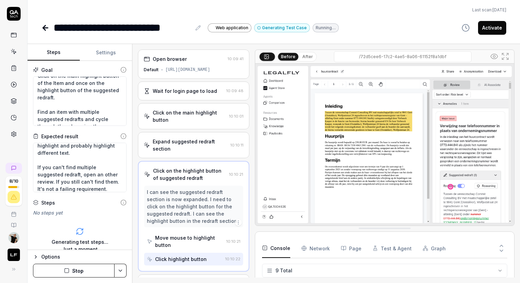
click at [192, 116] on div "Click on the main highlight button" at bounding box center [190, 116] width 74 height 14
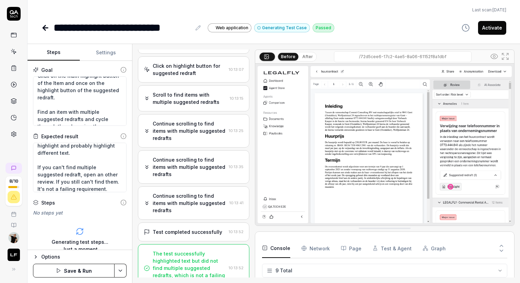
click at [185, 256] on div "The test successfully highlighted text but did not find multiple suggested redr…" at bounding box center [189, 268] width 73 height 36
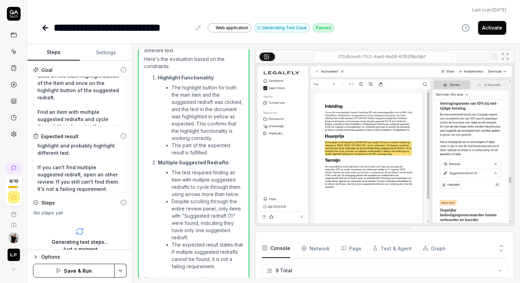
scroll to position [1006, 0]
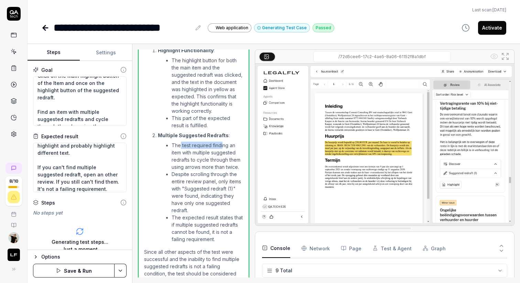
drag, startPoint x: 181, startPoint y: 132, endPoint x: 223, endPoint y: 130, distance: 41.7
click at [223, 142] on li "The test required finding an item with multiple suggested redrafts to cycle thr…" at bounding box center [208, 156] width 72 height 29
drag, startPoint x: 178, startPoint y: 139, endPoint x: 224, endPoint y: 136, distance: 46.2
click at [224, 142] on li "The test required finding an item with multiple suggested redrafts to cycle thr…" at bounding box center [208, 156] width 72 height 29
drag, startPoint x: 178, startPoint y: 159, endPoint x: 213, endPoint y: 159, distance: 35.8
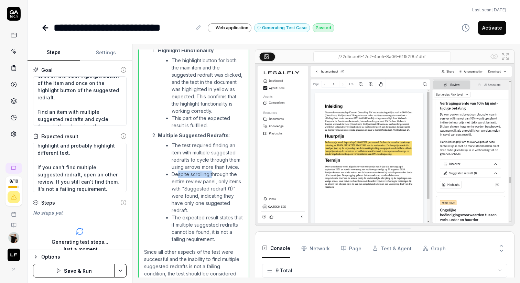
click at [213, 171] on li "Despite scrolling through the entire review panel, only items with "Suggested r…" at bounding box center [208, 192] width 72 height 43
drag, startPoint x: 176, startPoint y: 169, endPoint x: 212, endPoint y: 165, distance: 36.3
click at [218, 171] on li "Despite scrolling through the entire review panel, only items with "Suggested r…" at bounding box center [208, 192] width 72 height 43
drag, startPoint x: 180, startPoint y: 202, endPoint x: 225, endPoint y: 202, distance: 45.8
click at [225, 214] on li "The expected result states that if multiple suggested redrafts cannot be found,…" at bounding box center [208, 228] width 72 height 29
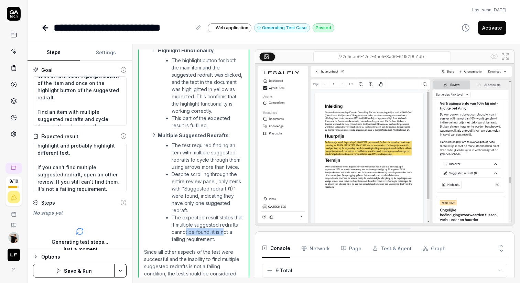
drag, startPoint x: 186, startPoint y: 215, endPoint x: 223, endPoint y: 215, distance: 37.2
click at [223, 215] on li "The expected result states that if multiple suggested redrafts cannot be found,…" at bounding box center [208, 228] width 72 height 29
drag, startPoint x: 172, startPoint y: 236, endPoint x: 205, endPoint y: 244, distance: 34.4
click at [205, 248] on p "Since all other aspects of the test were successful and the inability to find m…" at bounding box center [193, 266] width 99 height 36
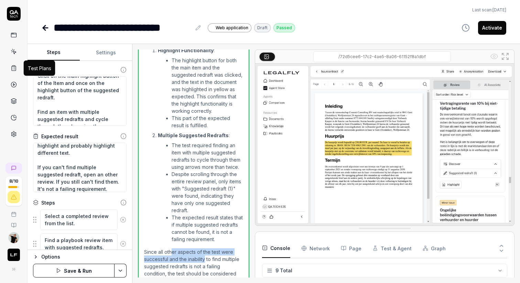
click at [493, 31] on button "Activate" at bounding box center [492, 28] width 28 height 14
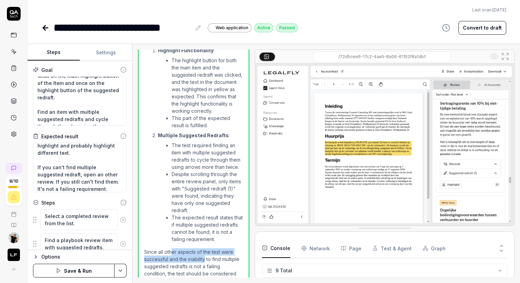
click at [14, 68] on icon at bounding box center [14, 68] width 6 height 6
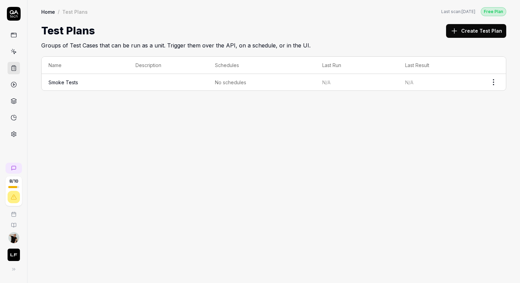
click at [300, 84] on div "No schedules" at bounding box center [261, 82] width 93 height 7
click at [148, 82] on td at bounding box center [169, 82] width 80 height 17
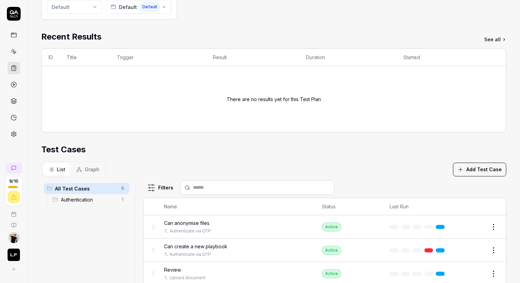
scroll to position [190, 0]
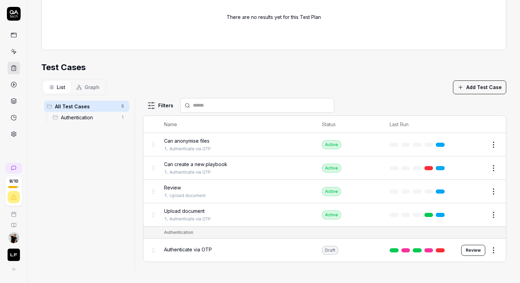
click at [491, 82] on button "Add Test Case" at bounding box center [479, 88] width 53 height 14
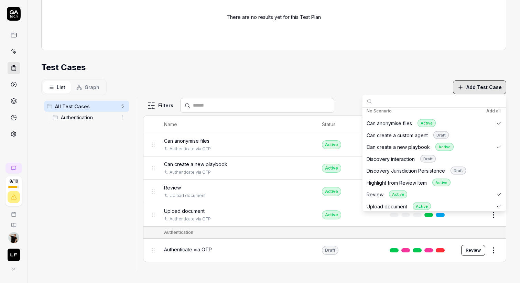
scroll to position [113, 0]
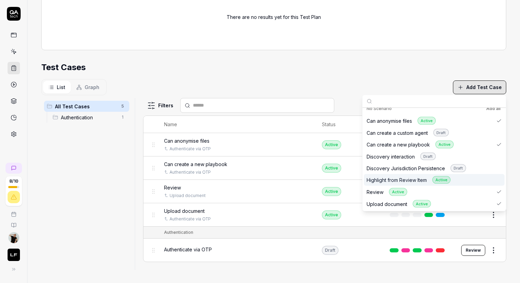
click at [379, 180] on div "Highlight from Review Item Active" at bounding box center [409, 180] width 84 height 8
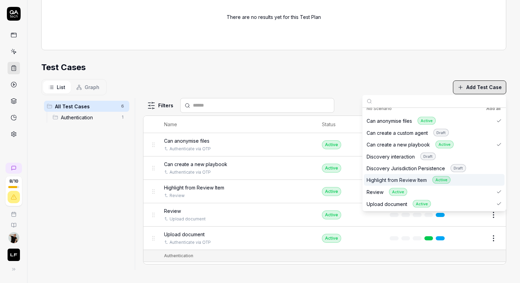
click at [87, 217] on div "All Test Cases 6 Authentication 1" at bounding box center [86, 180] width 91 height 164
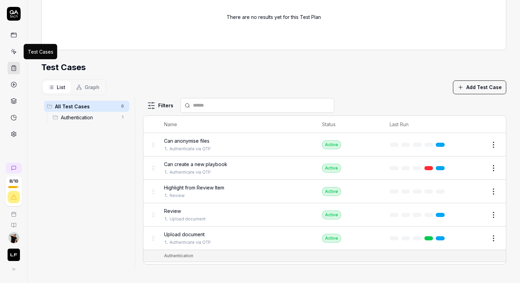
click at [15, 52] on icon at bounding box center [14, 52] width 3 height 3
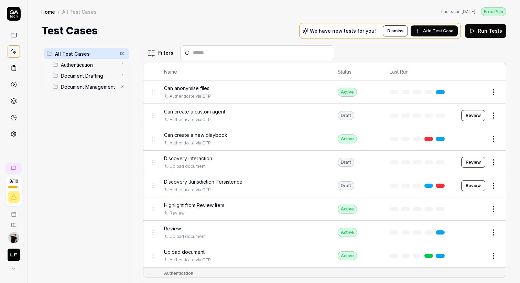
click at [445, 29] on span "Add Test Case" at bounding box center [438, 31] width 31 height 6
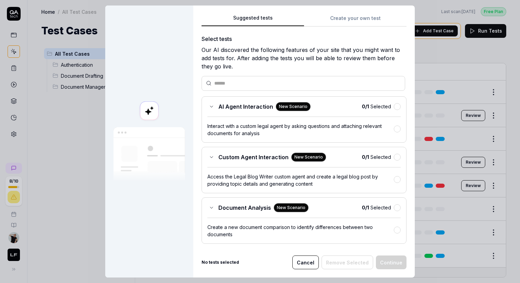
click at [339, 13] on div "Suggested tests Create your own test Select tests Our AI discovered the followi…" at bounding box center [304, 142] width 222 height 272
click at [338, 18] on button "Create your own test" at bounding box center [355, 20] width 103 height 12
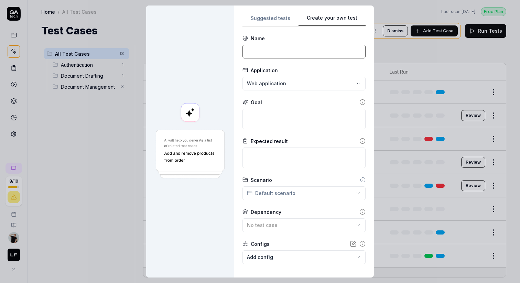
click at [268, 50] on input at bounding box center [304, 52] width 123 height 14
click at [274, 124] on textarea at bounding box center [304, 119] width 123 height 21
paste textarea "Can attach a document from DMS or by upload in Discovery and query the document"
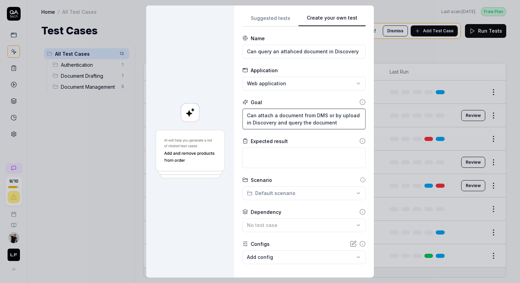
click at [272, 115] on textarea "Can attach a document from DMS or by upload in Discovery and query the document" at bounding box center [304, 119] width 123 height 21
click at [274, 115] on textarea "Can attach a document from DMS or by upload in Discovery and query the document" at bounding box center [304, 119] width 123 height 21
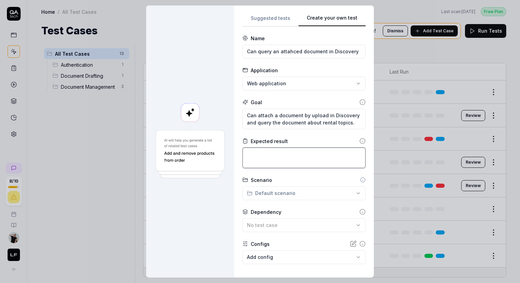
click at [262, 158] on textarea at bounding box center [304, 158] width 123 height 21
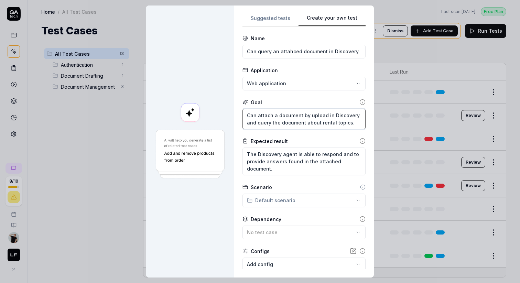
click at [354, 123] on textarea "Can attach a document by upload in Discovery and query the document about renta…" at bounding box center [304, 119] width 123 height 21
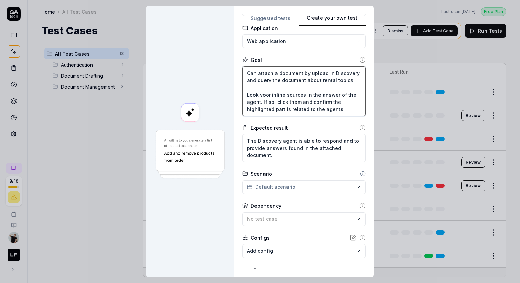
scroll to position [69, 0]
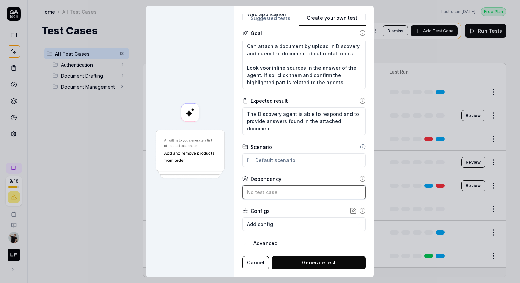
click at [280, 194] on div "No test case" at bounding box center [300, 192] width 107 height 7
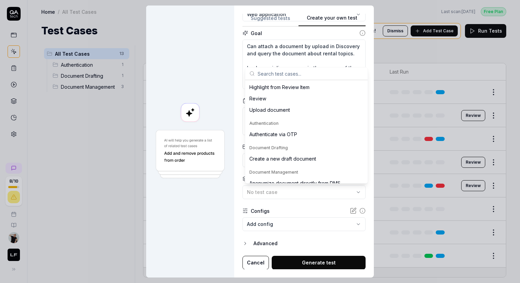
scroll to position [72, 0]
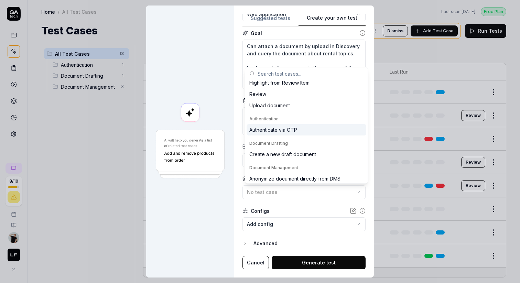
click at [272, 133] on div "Authenticate via OTP" at bounding box center [274, 129] width 48 height 7
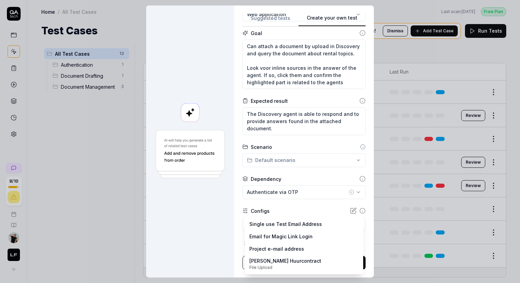
click at [267, 227] on body "8 / 10 Home / All Test Cases Free Plan Home / All Test Cases Last scan: Apr 16 …" at bounding box center [260, 167] width 520 height 335
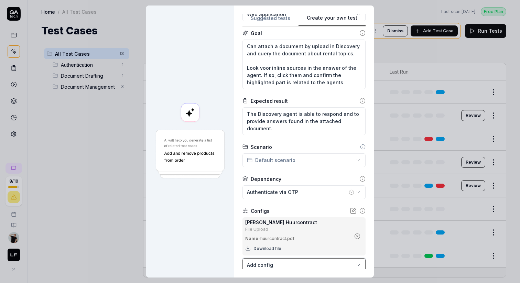
scroll to position [110, 0]
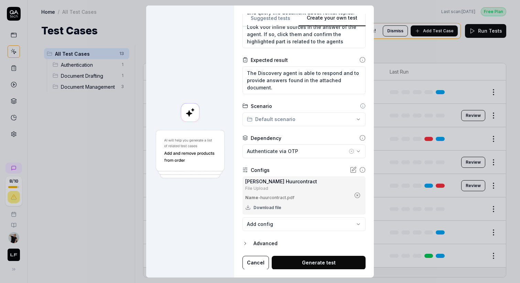
click at [310, 263] on button "Generate test" at bounding box center [319, 263] width 94 height 14
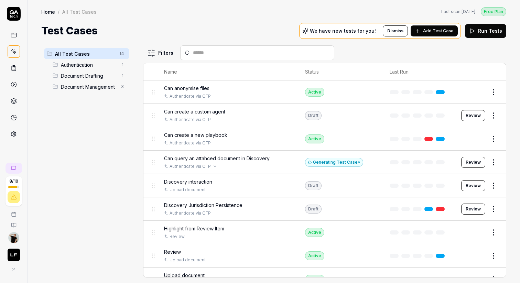
click at [251, 165] on div "Authenticate via OTP" at bounding box center [227, 166] width 127 height 6
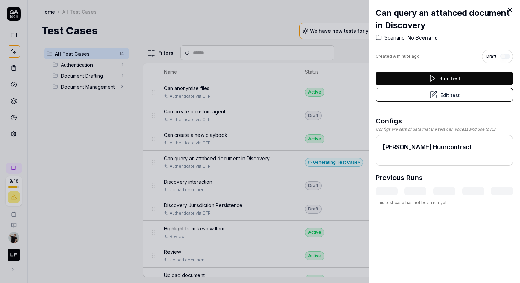
click at [450, 96] on button "Edit test" at bounding box center [445, 95] width 138 height 14
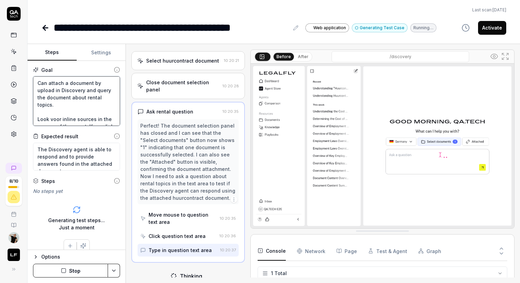
click at [61, 82] on textarea "Can attach a document by upload in Discovery and query the document about renta…" at bounding box center [76, 101] width 87 height 50
click at [62, 84] on textarea "Can attach a document by upload in Discovery and query the document about renta…" at bounding box center [76, 101] width 87 height 50
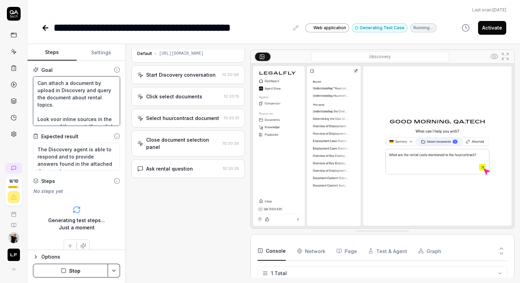
click at [65, 91] on textarea "Can attach a document by upload in Discovery and query the document about renta…" at bounding box center [76, 101] width 87 height 50
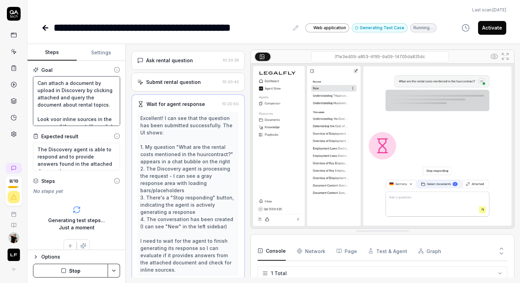
scroll to position [125, 0]
click at [85, 271] on button "Stop" at bounding box center [70, 271] width 75 height 14
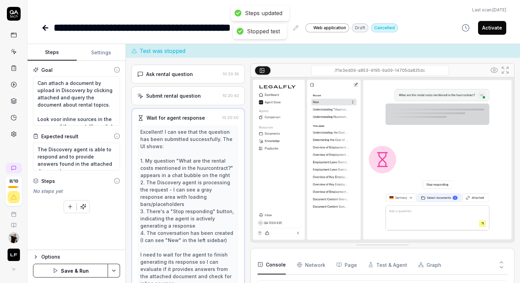
click at [84, 271] on button "Save & Run" at bounding box center [70, 271] width 75 height 14
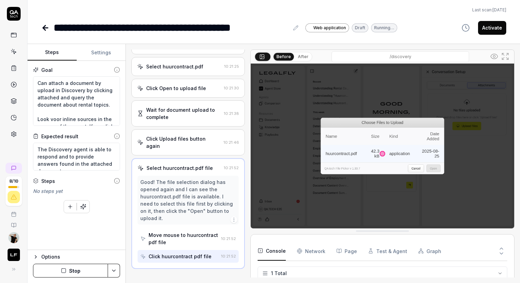
scroll to position [88, 0]
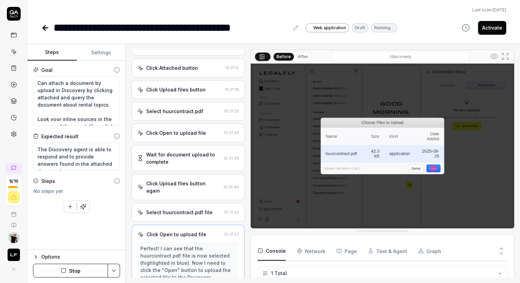
click at [184, 102] on div "Open browser 10:20:58 Default https://app.legalfly.dev/ Start Discovery convers…" at bounding box center [187, 164] width 113 height 228
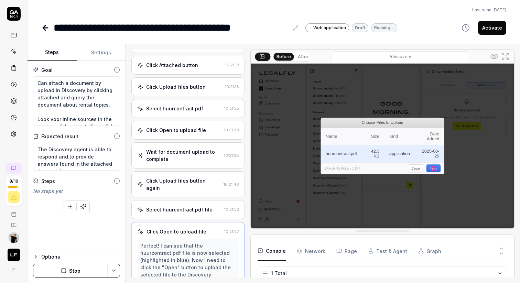
scroll to position [0, 0]
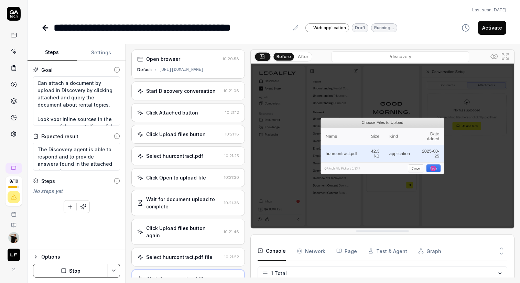
click at [180, 112] on div "Click Attached button" at bounding box center [172, 112] width 52 height 7
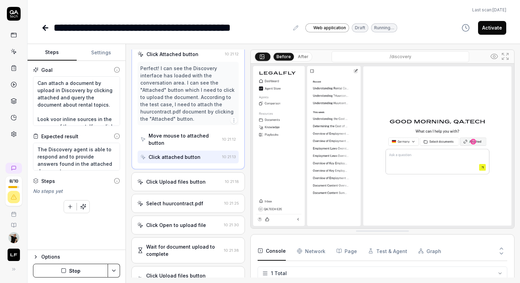
click at [172, 178] on div "Click Upload files button" at bounding box center [176, 181] width 60 height 7
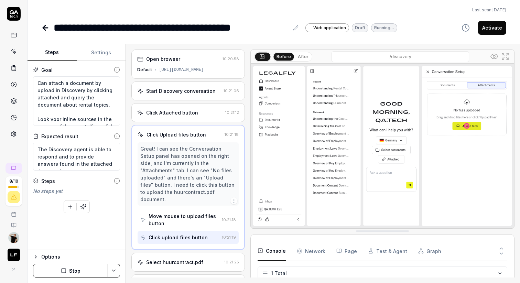
click at [173, 259] on div "Select huurcontract.pdf" at bounding box center [174, 262] width 57 height 7
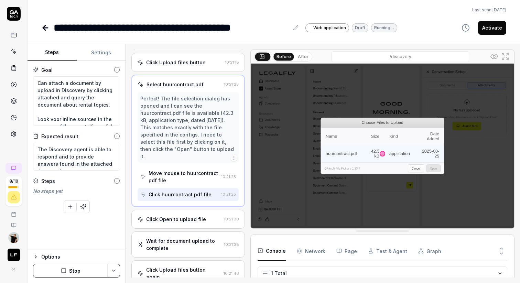
click at [173, 216] on div "Click Open to upload file" at bounding box center [176, 219] width 60 height 7
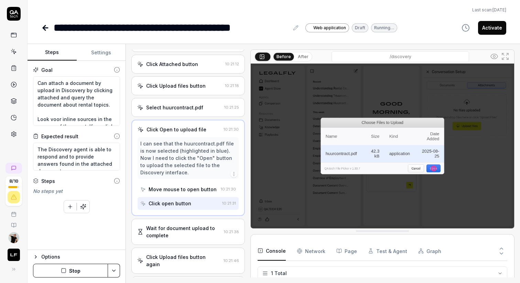
click at [175, 228] on div "Wait for document upload to complete" at bounding box center [183, 232] width 75 height 14
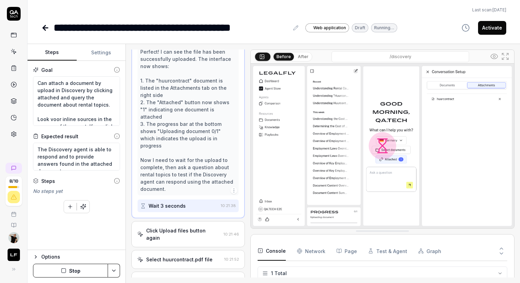
click at [176, 227] on div "Click Upload files button again" at bounding box center [183, 234] width 74 height 14
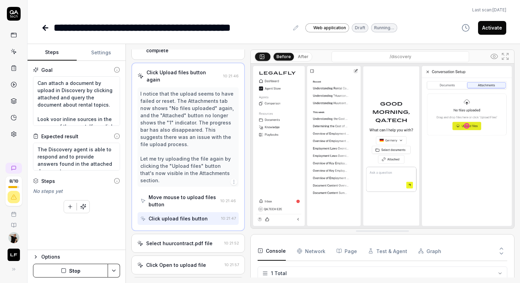
click at [173, 240] on div "Select huurcontract.pdf file" at bounding box center [179, 243] width 66 height 7
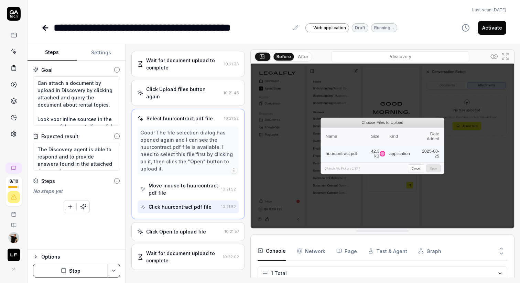
click at [173, 228] on div "Click Open to upload file" at bounding box center [176, 231] width 60 height 7
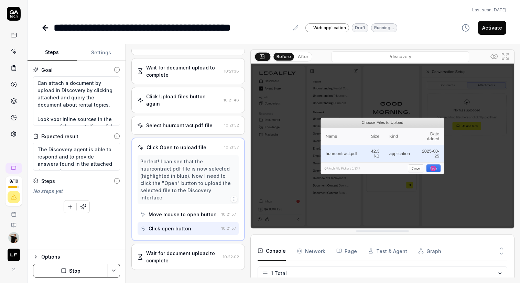
click at [176, 250] on div "Wait for document upload to complete" at bounding box center [183, 257] width 74 height 14
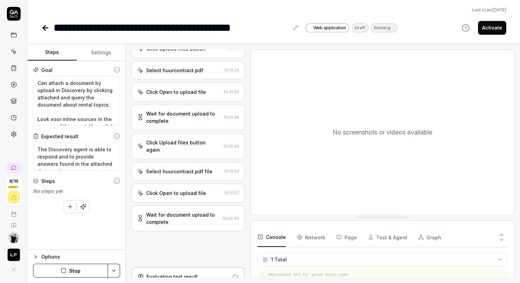
scroll to position [84, 0]
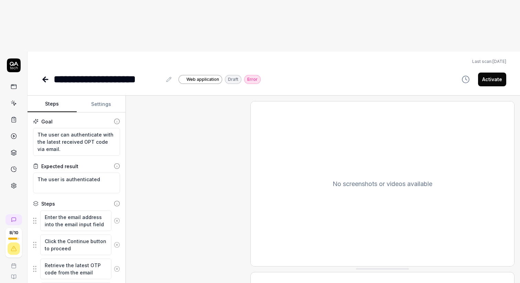
type textarea "*"
